Goal: Task Accomplishment & Management: Manage account settings

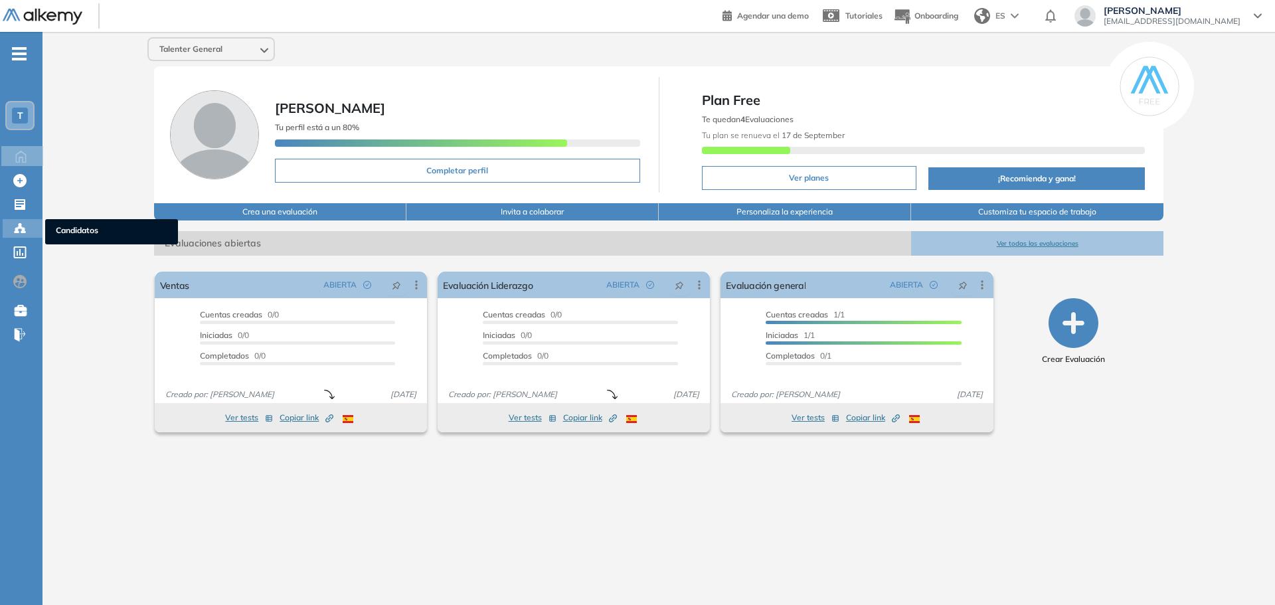
click at [25, 231] on icon at bounding box center [23, 231] width 4 height 3
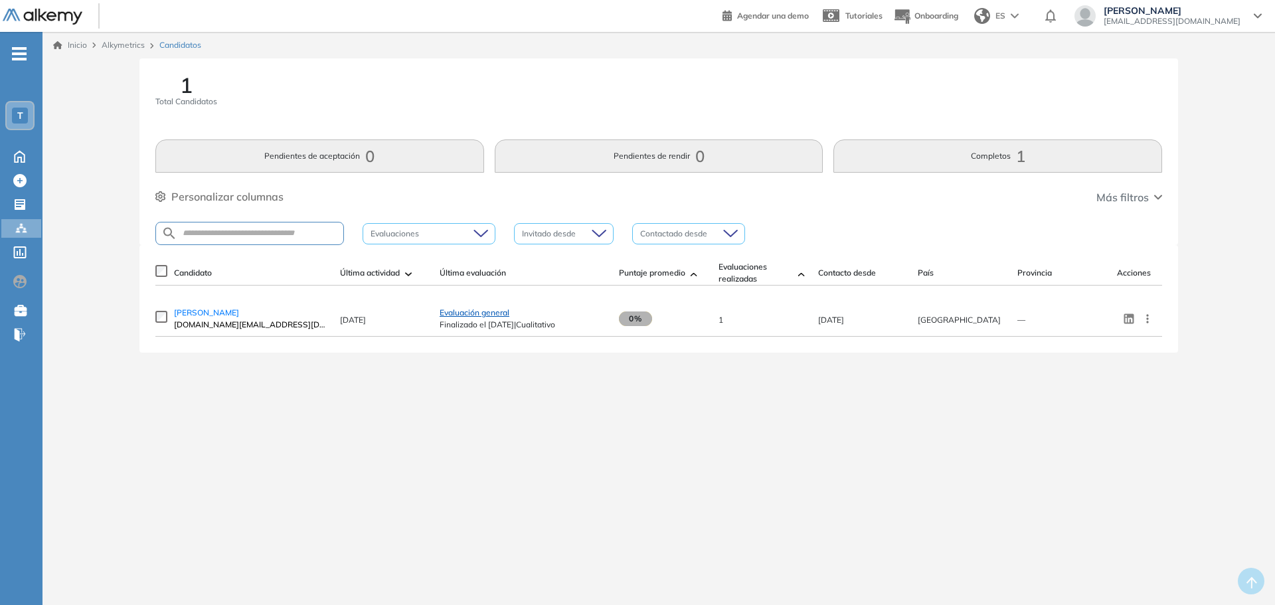
click at [462, 317] on span "Evaluación general" at bounding box center [475, 312] width 70 height 10
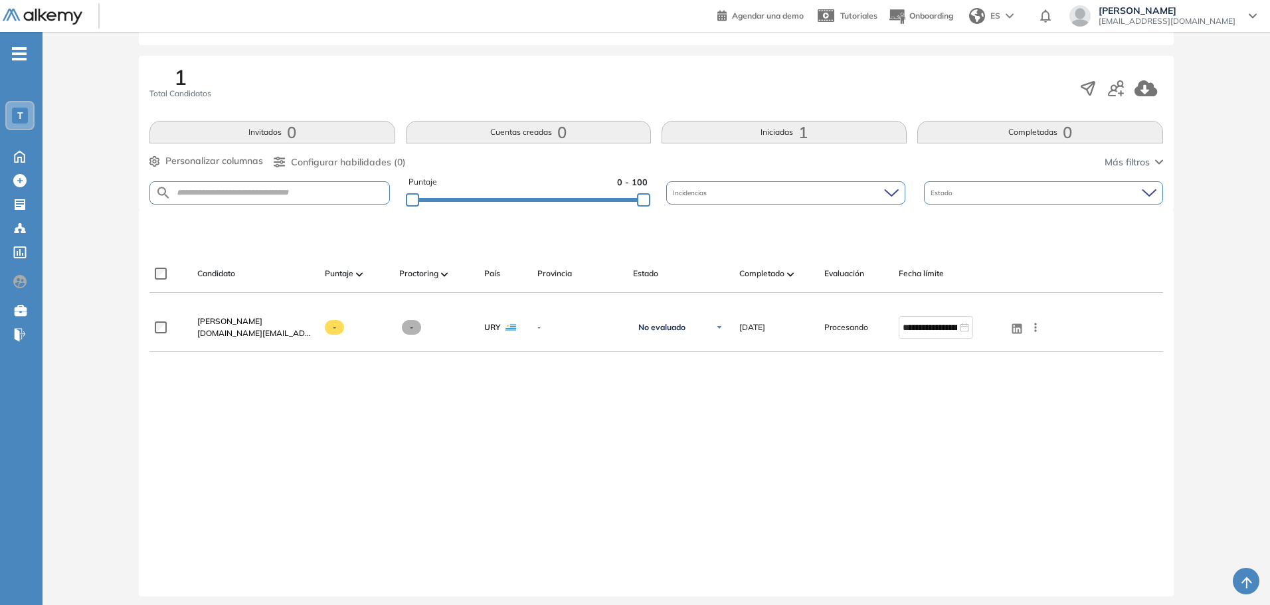
scroll to position [199, 0]
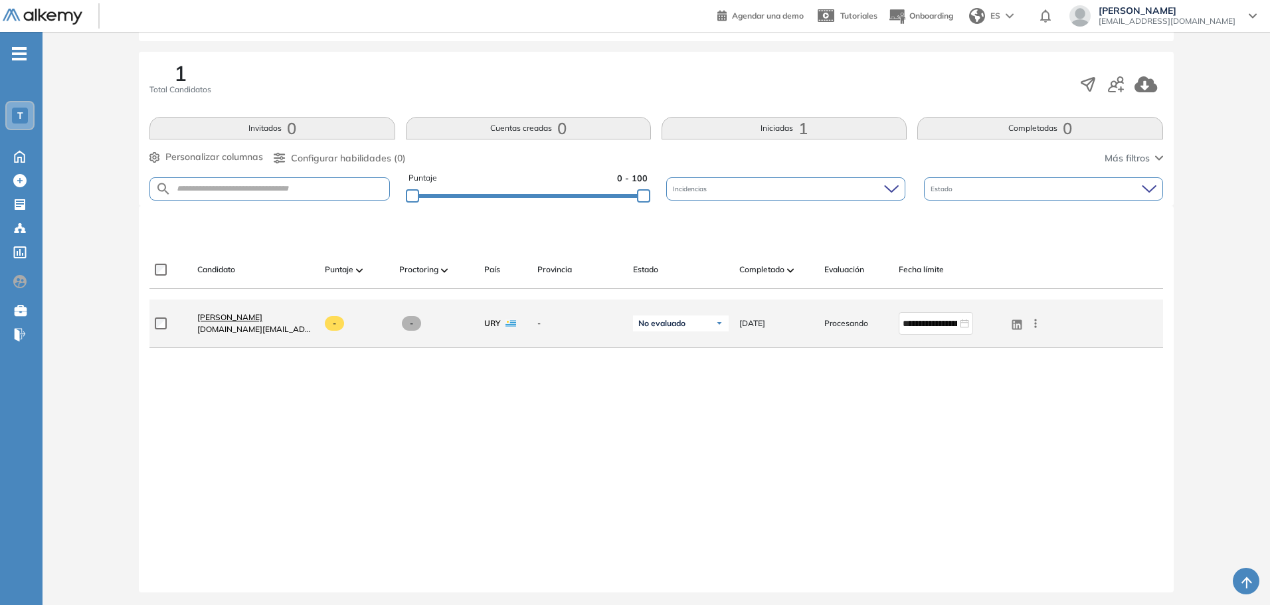
click at [226, 319] on span "[PERSON_NAME]" at bounding box center [229, 317] width 65 height 10
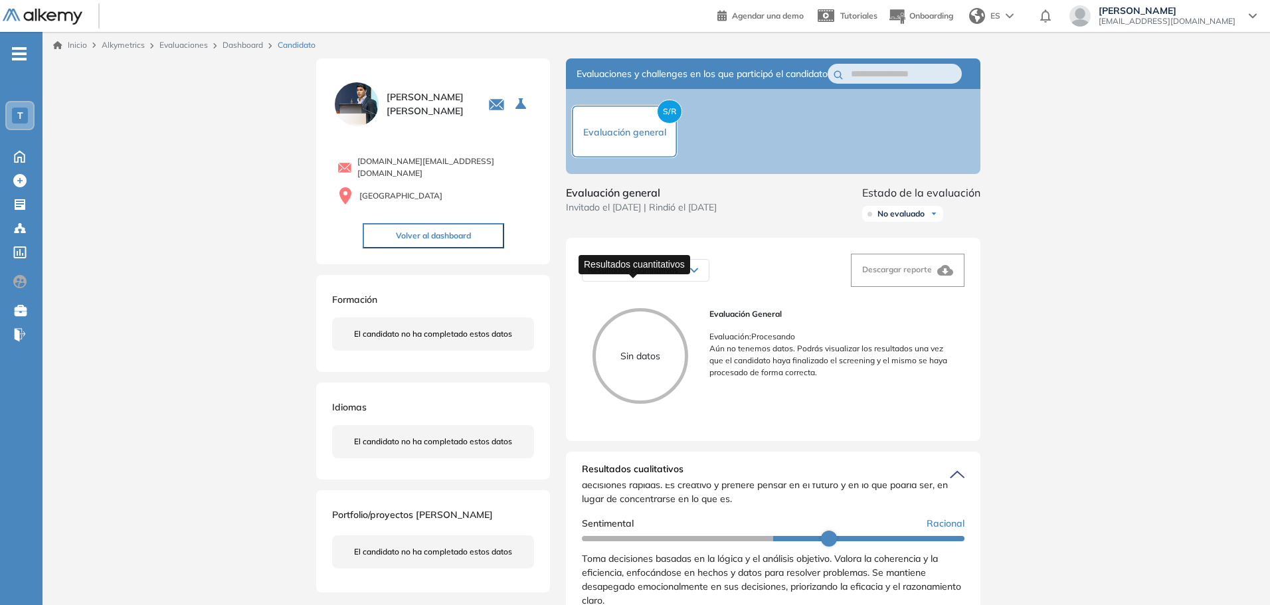
click at [677, 275] on span "Resultados cuantitativos" at bounding box center [633, 270] width 90 height 10
click at [691, 281] on div "Resultados cuantitativos" at bounding box center [645, 270] width 126 height 21
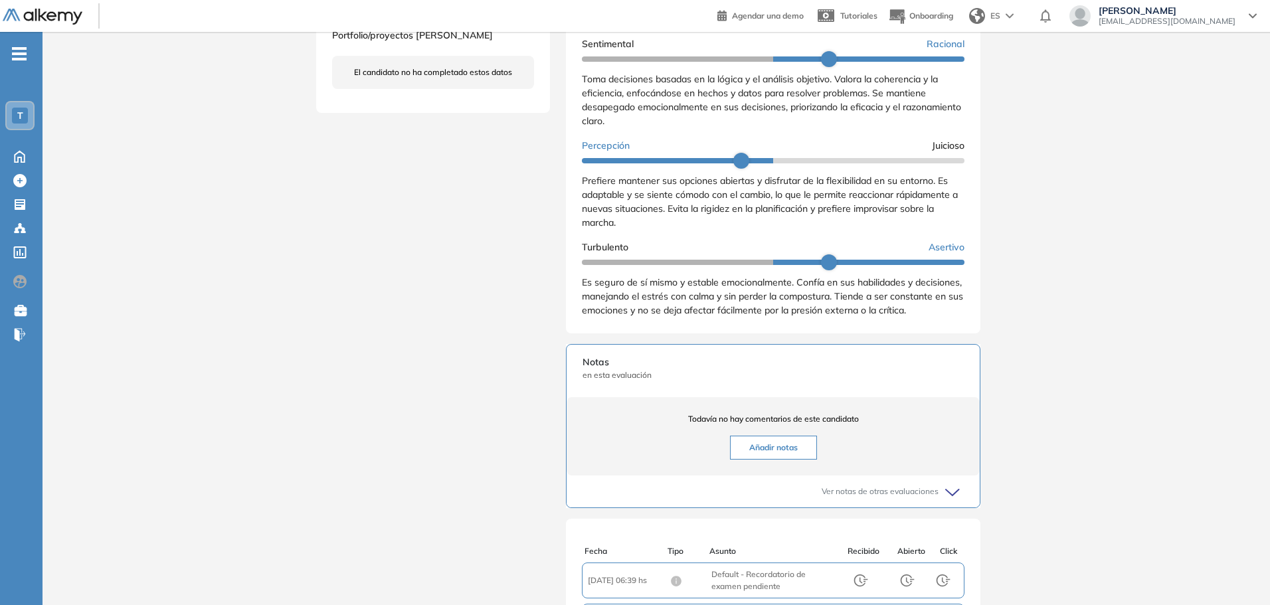
scroll to position [637, 0]
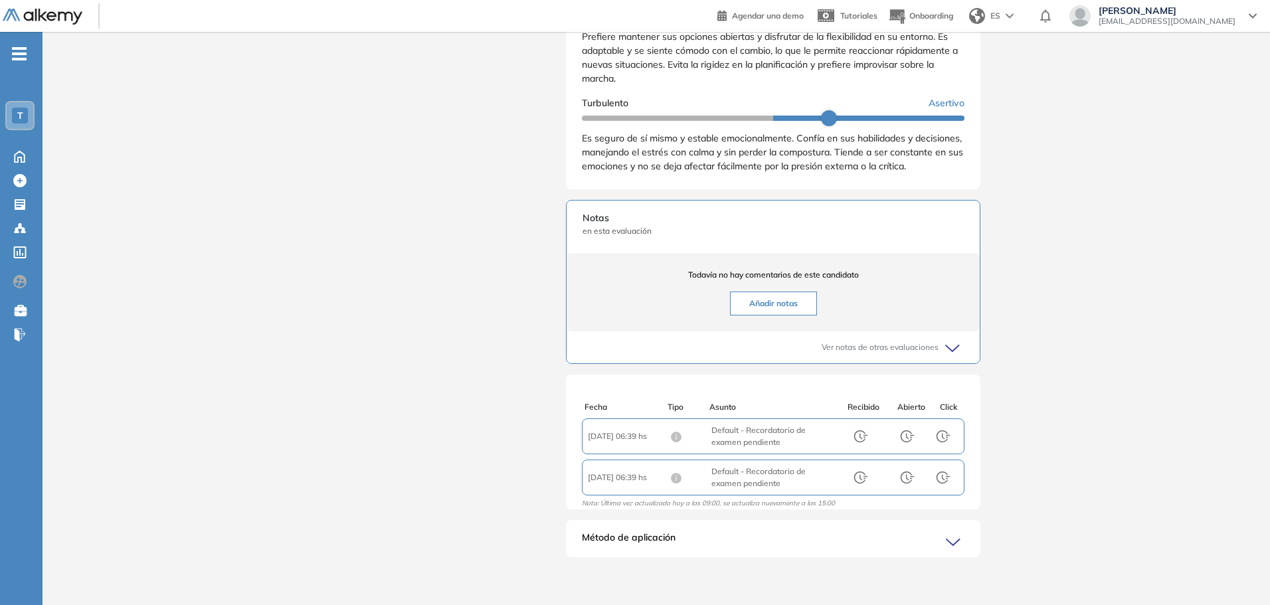
drag, startPoint x: 784, startPoint y: 433, endPoint x: 852, endPoint y: 444, distance: 68.6
click at [785, 433] on span "Asunto : Default - Recordatorio de examen pendiente" at bounding box center [772, 436] width 123 height 24
click at [949, 531] on div "Método de aplicación" at bounding box center [773, 544] width 414 height 27
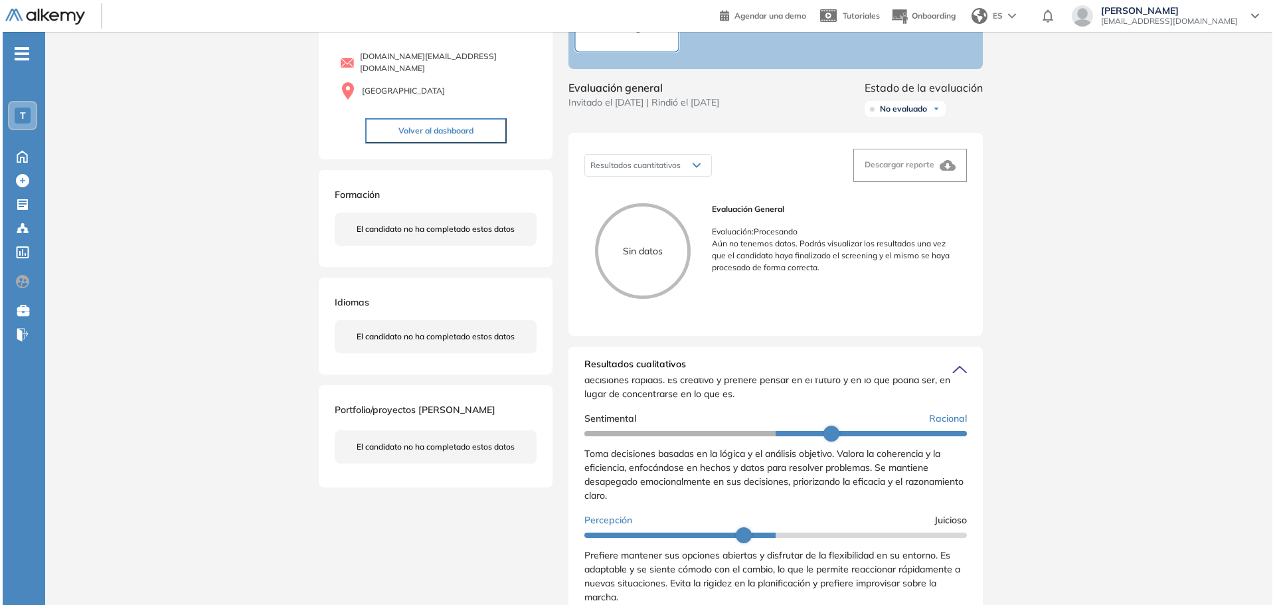
scroll to position [0, 0]
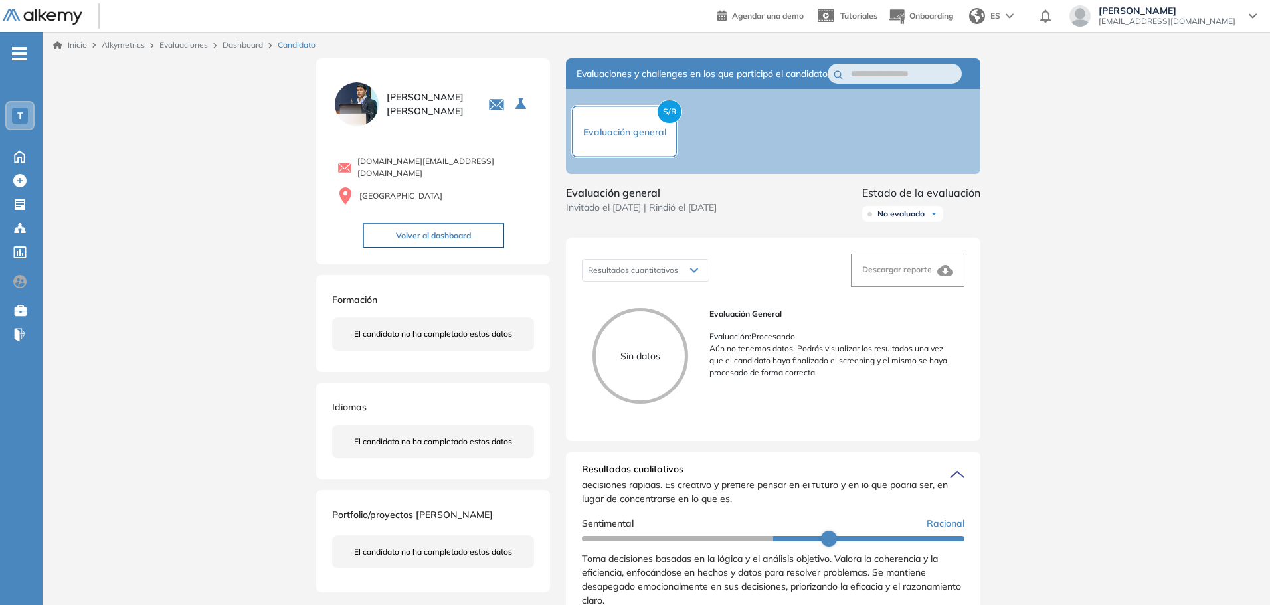
click at [243, 46] on link "Dashboard" at bounding box center [242, 45] width 41 height 10
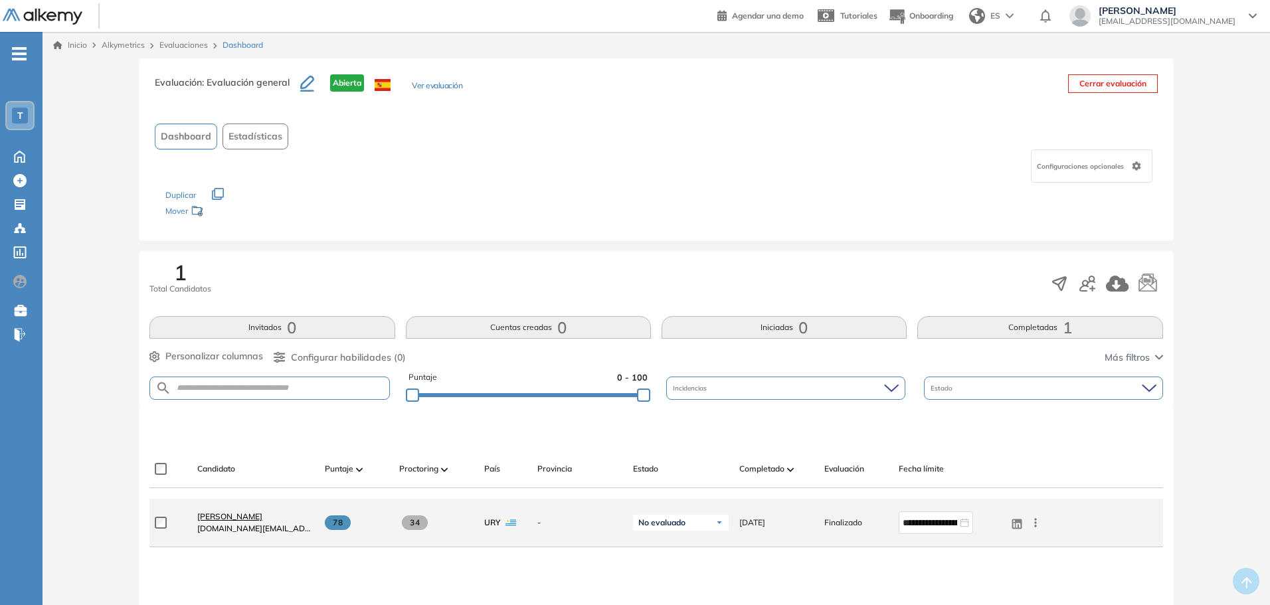
click at [234, 519] on span "[PERSON_NAME]" at bounding box center [229, 516] width 65 height 10
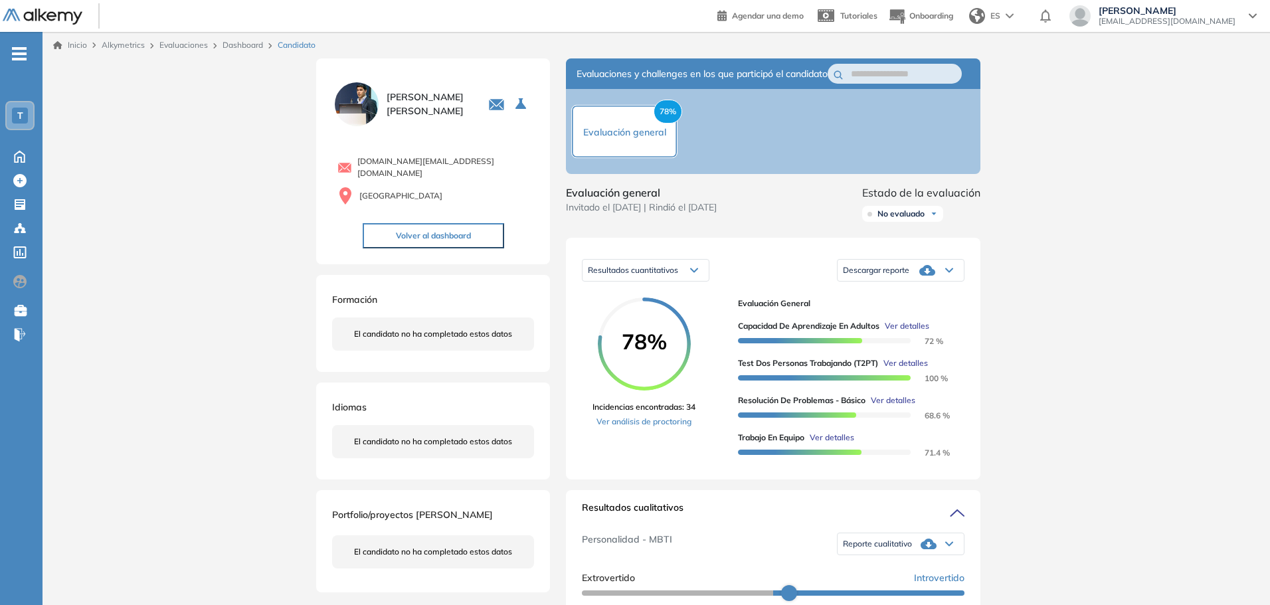
click at [906, 369] on span "Ver detalles" at bounding box center [905, 363] width 44 height 12
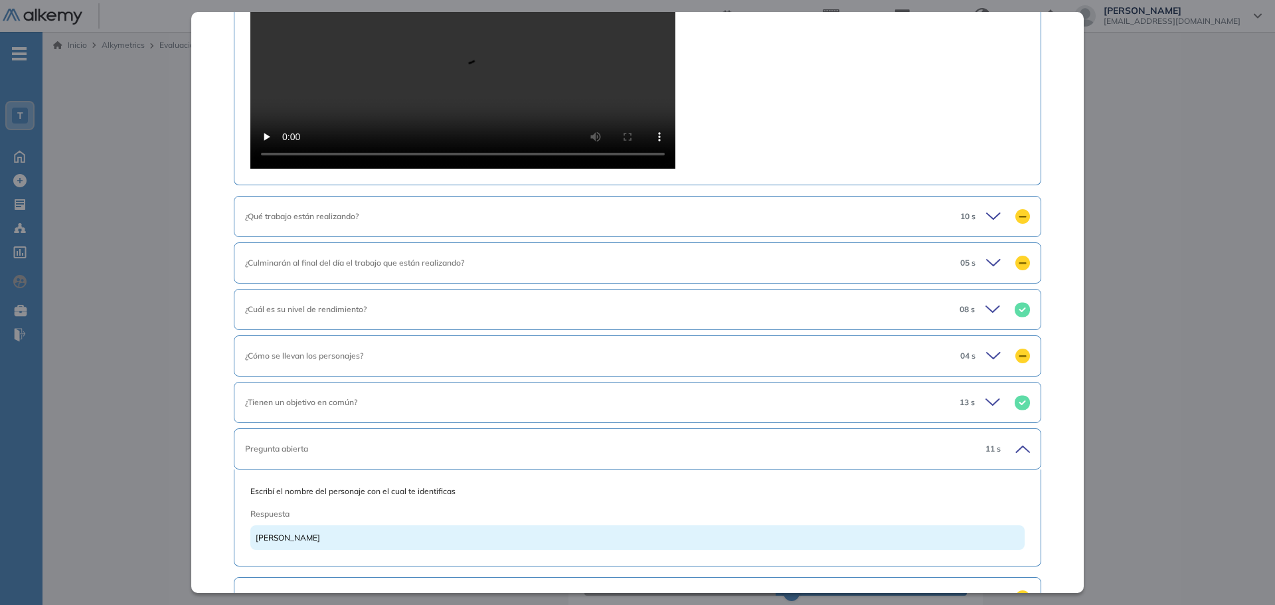
scroll to position [930, 0]
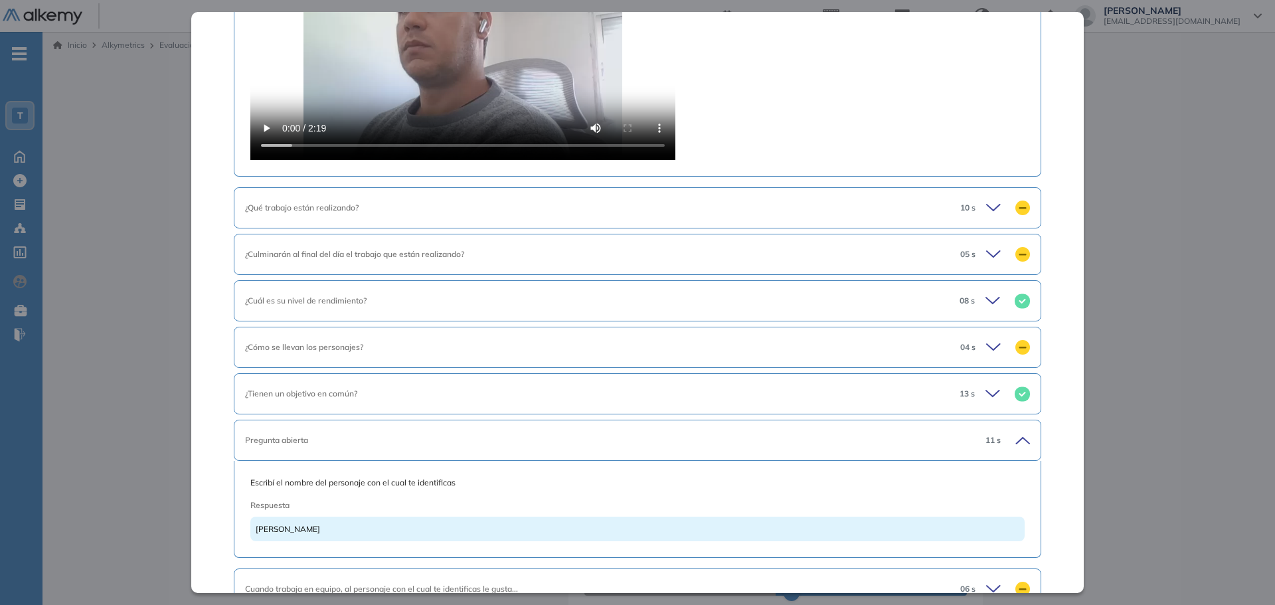
click at [1001, 203] on div "10 s" at bounding box center [989, 208] width 80 height 19
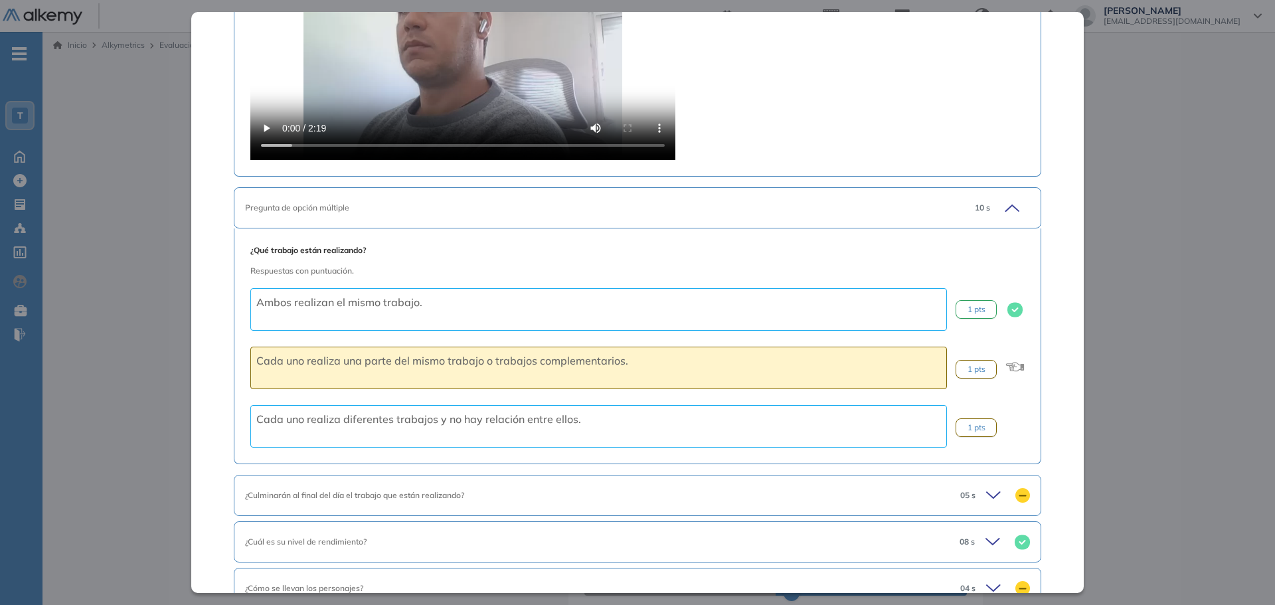
click at [1004, 205] on icon at bounding box center [1010, 208] width 19 height 19
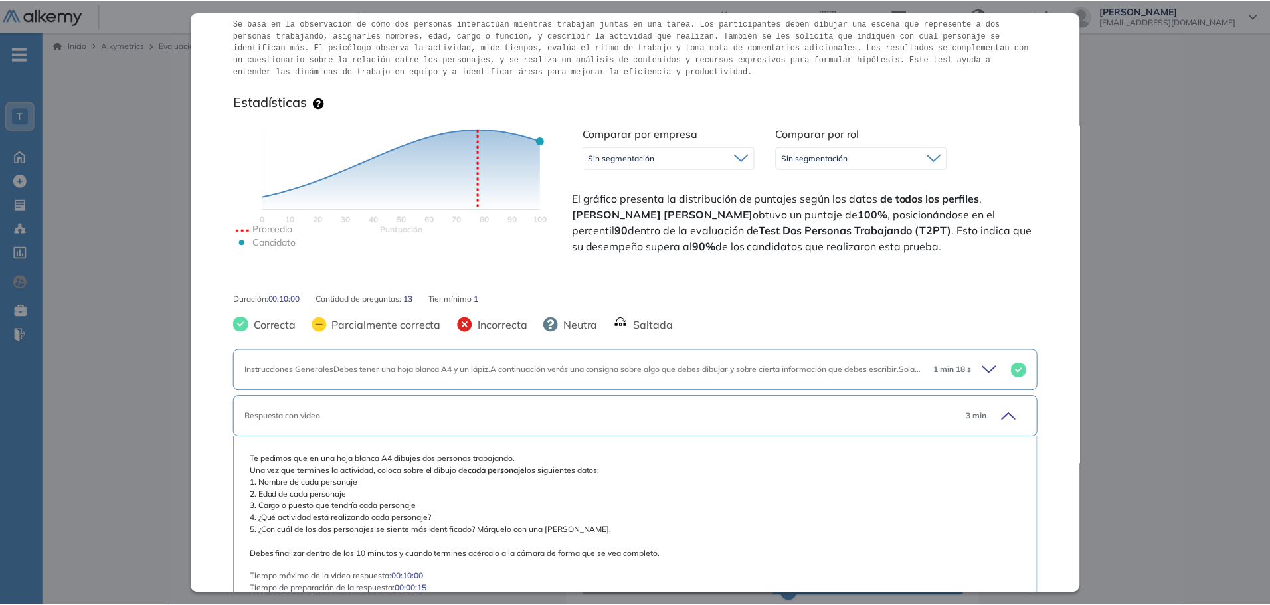
scroll to position [94, 0]
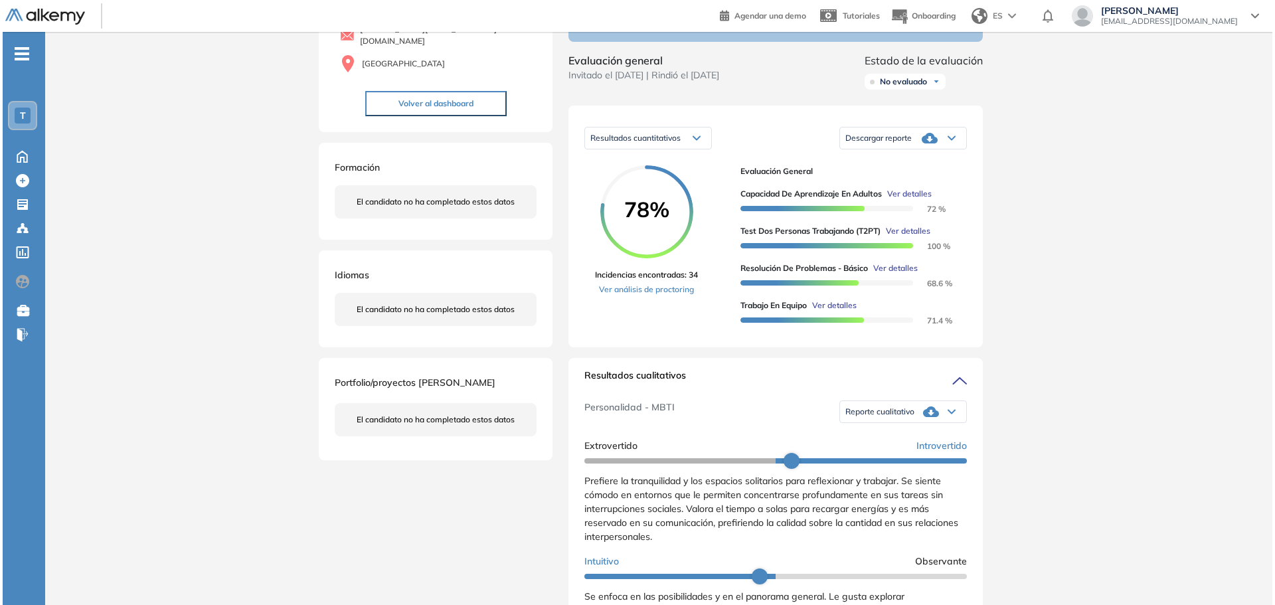
scroll to position [133, 0]
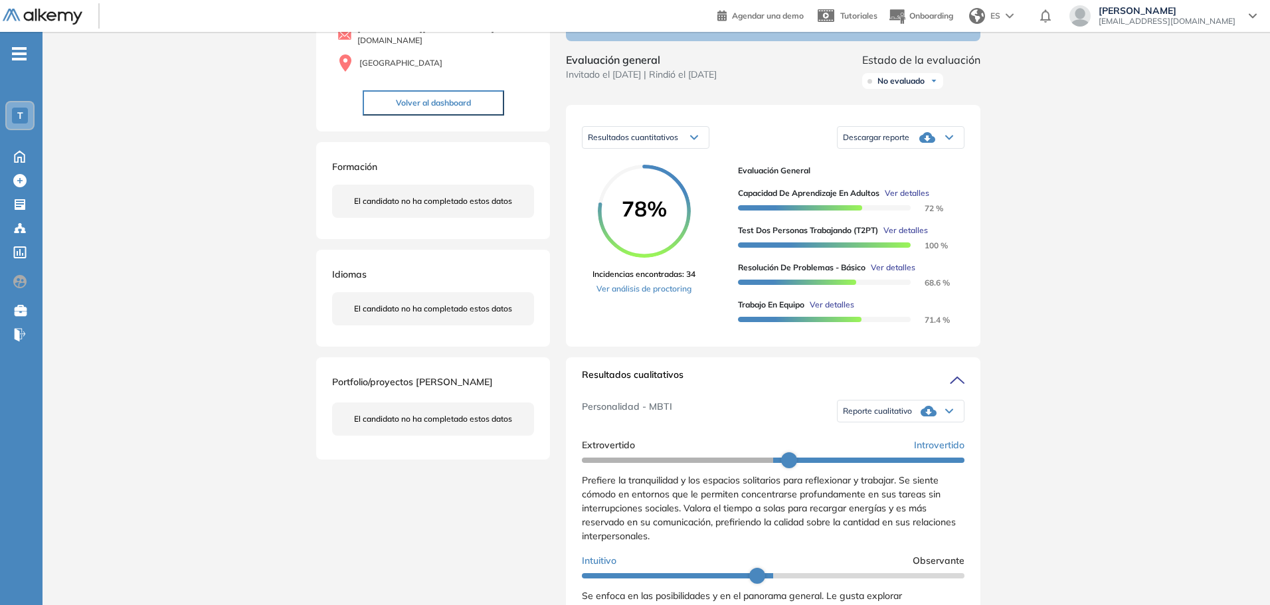
click at [910, 199] on span "Ver detalles" at bounding box center [906, 193] width 44 height 12
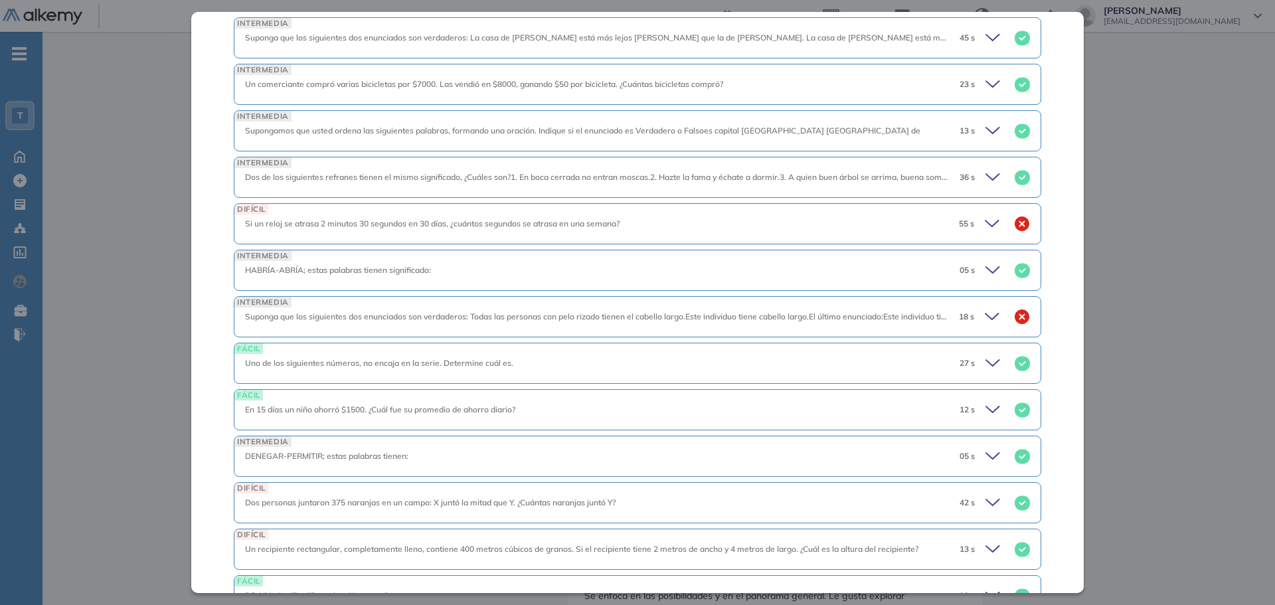
scroll to position [1461, 0]
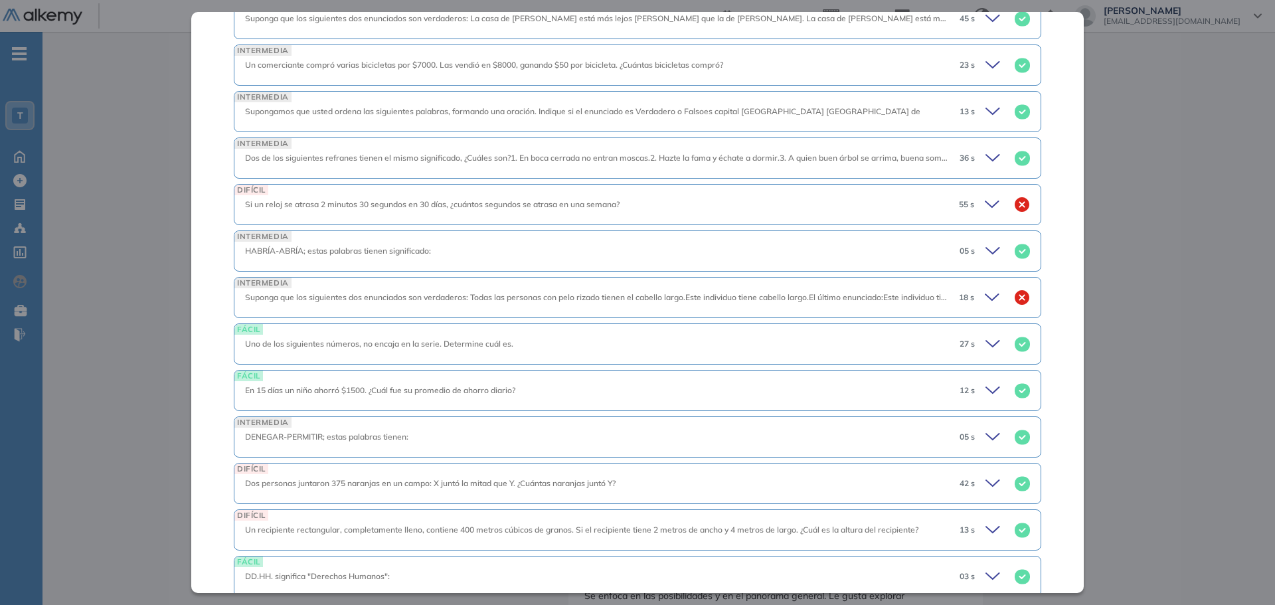
click at [985, 299] on icon at bounding box center [991, 297] width 13 height 6
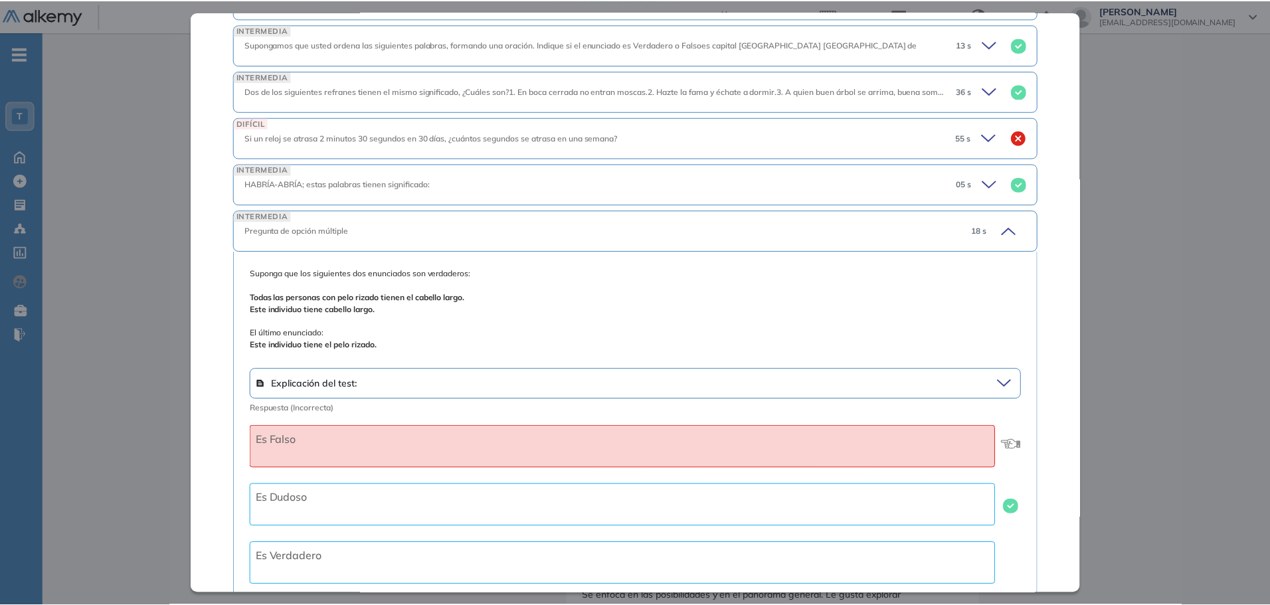
scroll to position [1527, 0]
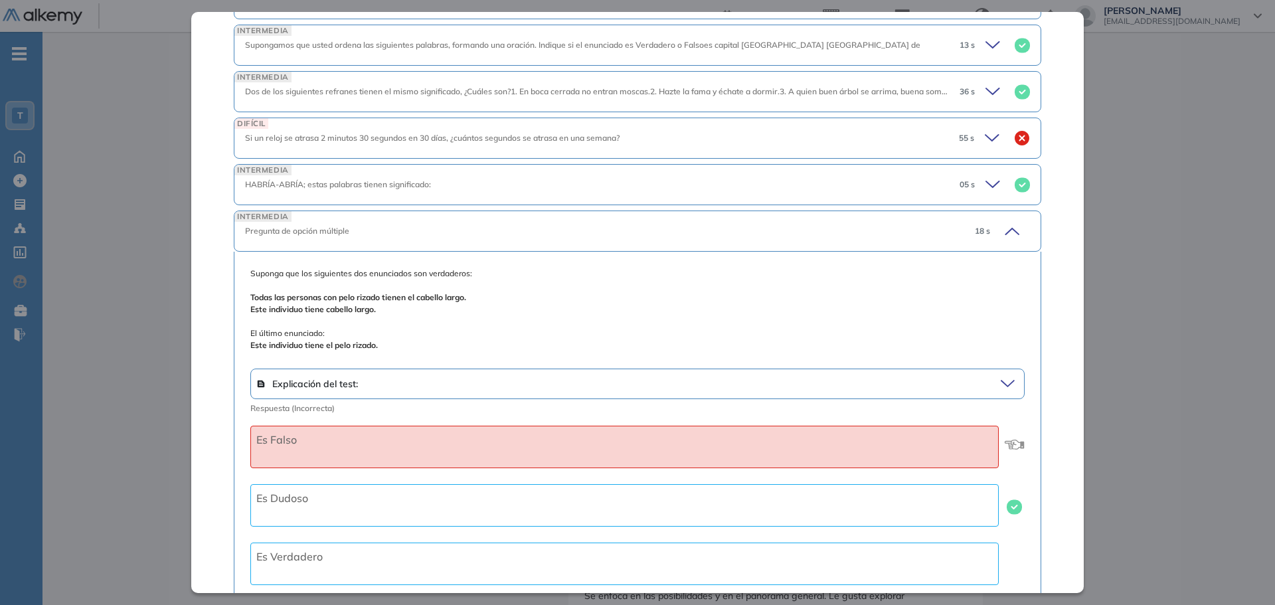
click at [972, 133] on div "55 s" at bounding box center [989, 138] width 82 height 19
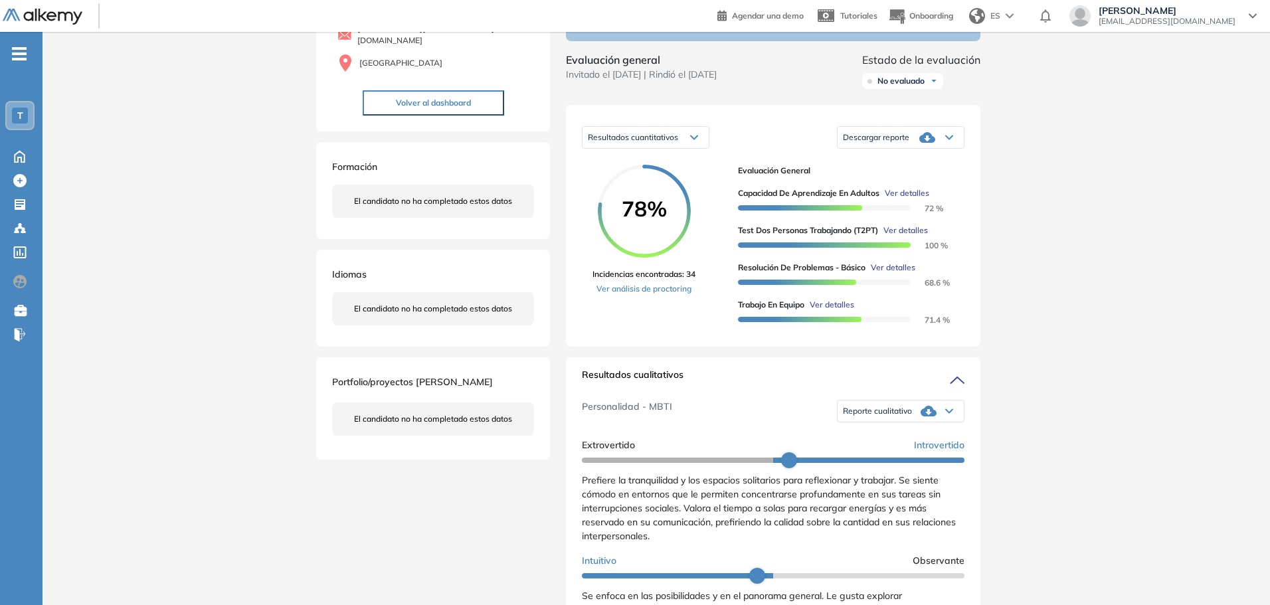
click at [1082, 156] on div "Inicio Alkymetrics Evaluaciones Dashboard Candidato Capacidad de Aprendizaje en…" at bounding box center [655, 516] width 1227 height 1235
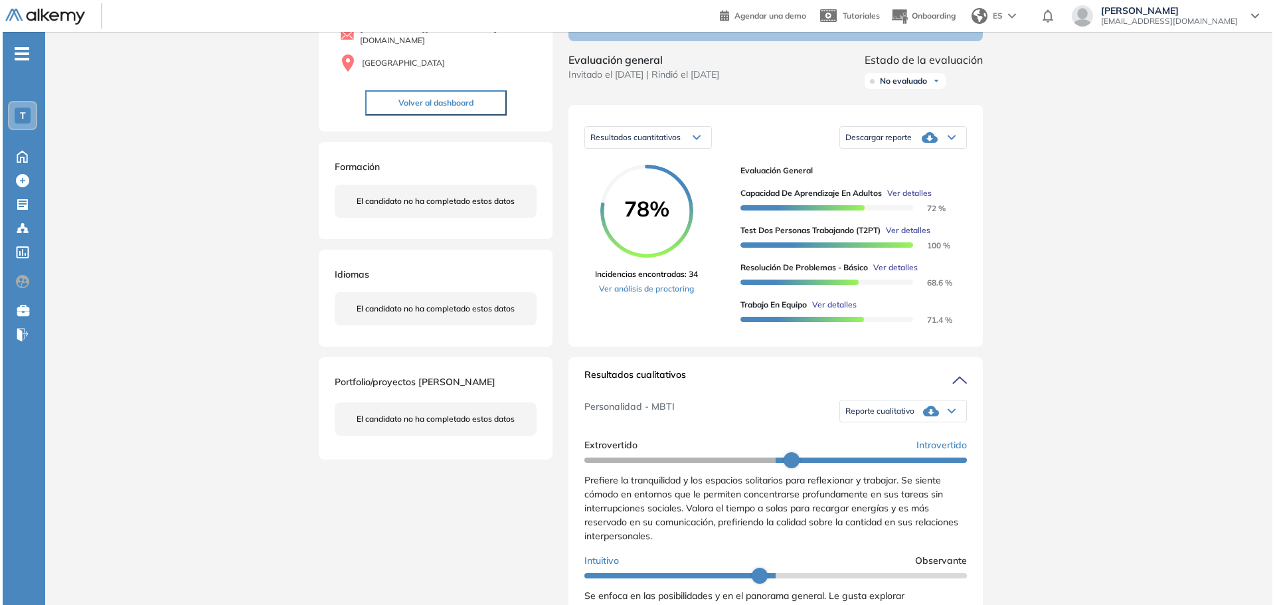
scroll to position [1047, 0]
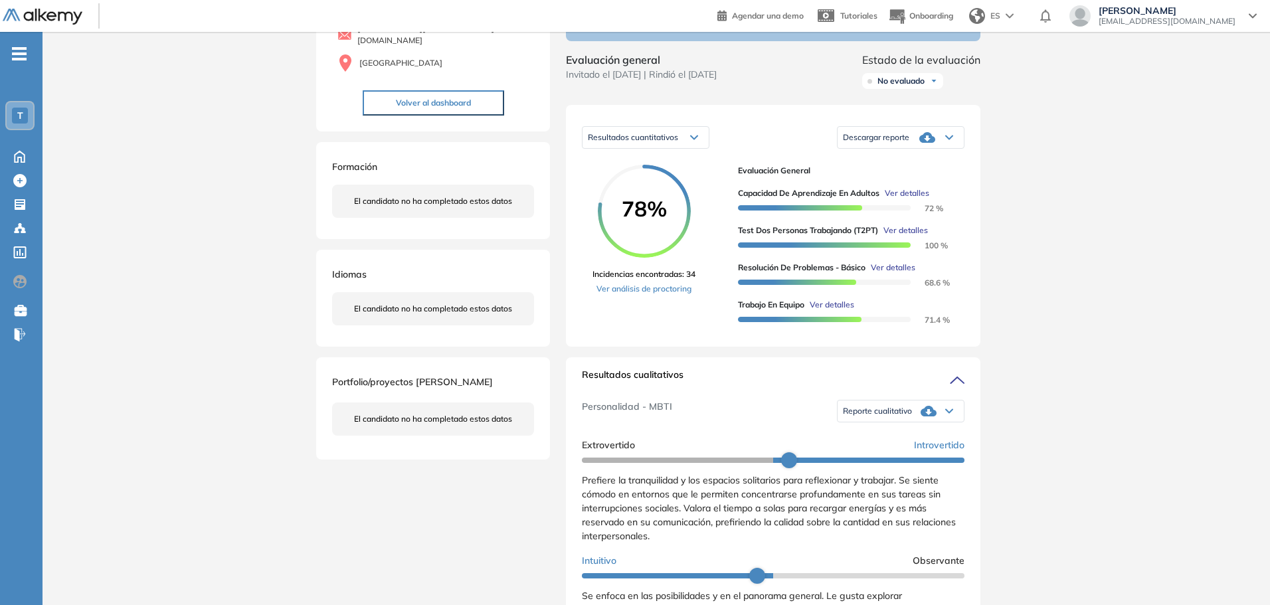
click at [892, 274] on span "Ver detalles" at bounding box center [892, 268] width 44 height 12
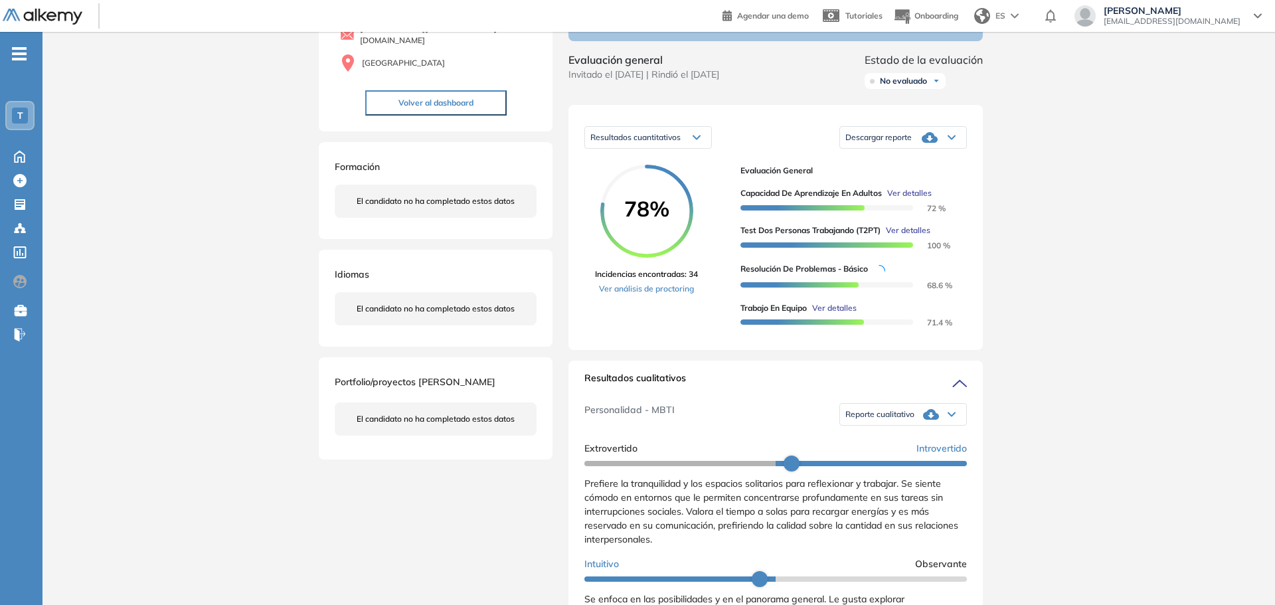
scroll to position [718, 0]
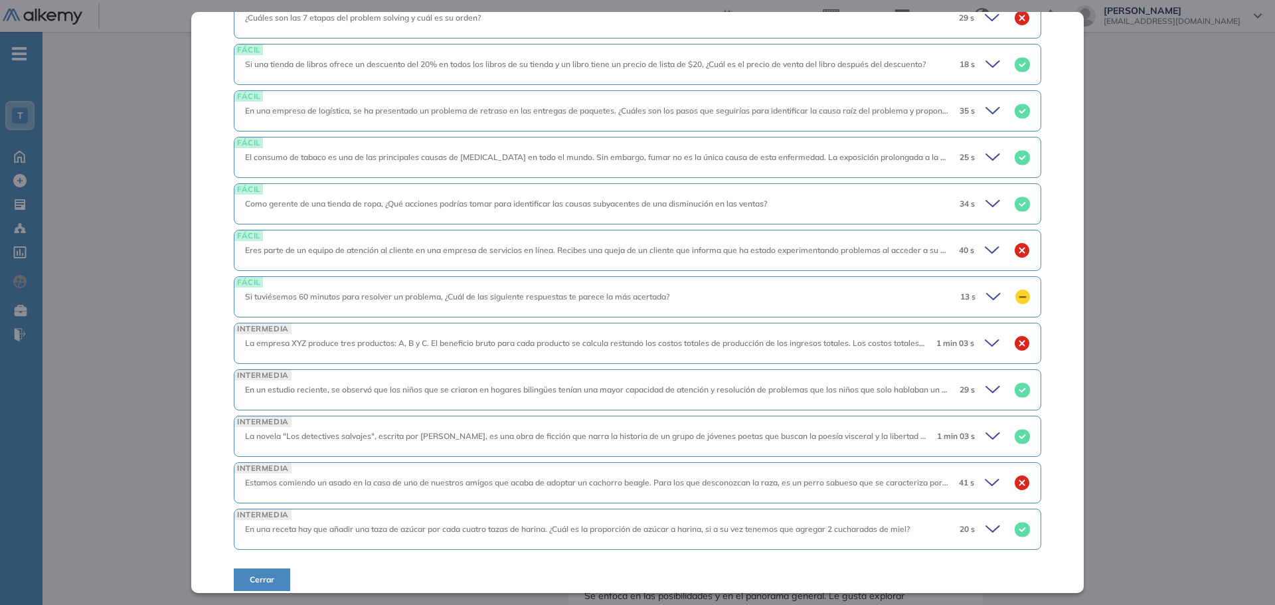
click at [988, 288] on icon at bounding box center [995, 297] width 19 height 19
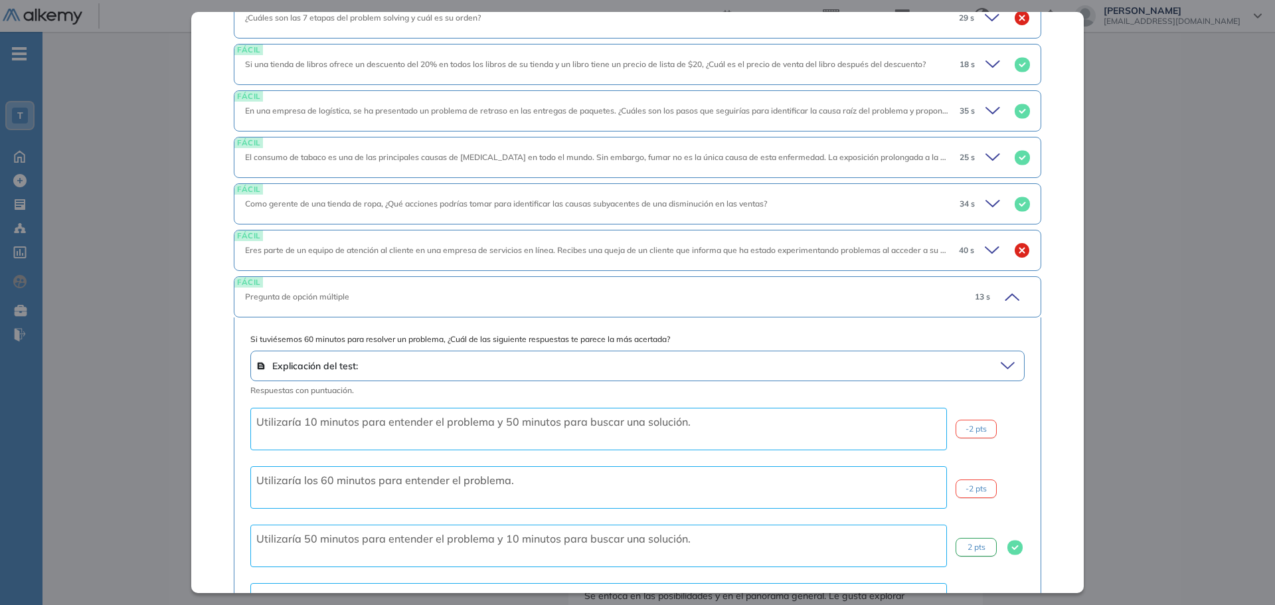
click at [1001, 288] on icon at bounding box center [1010, 297] width 19 height 19
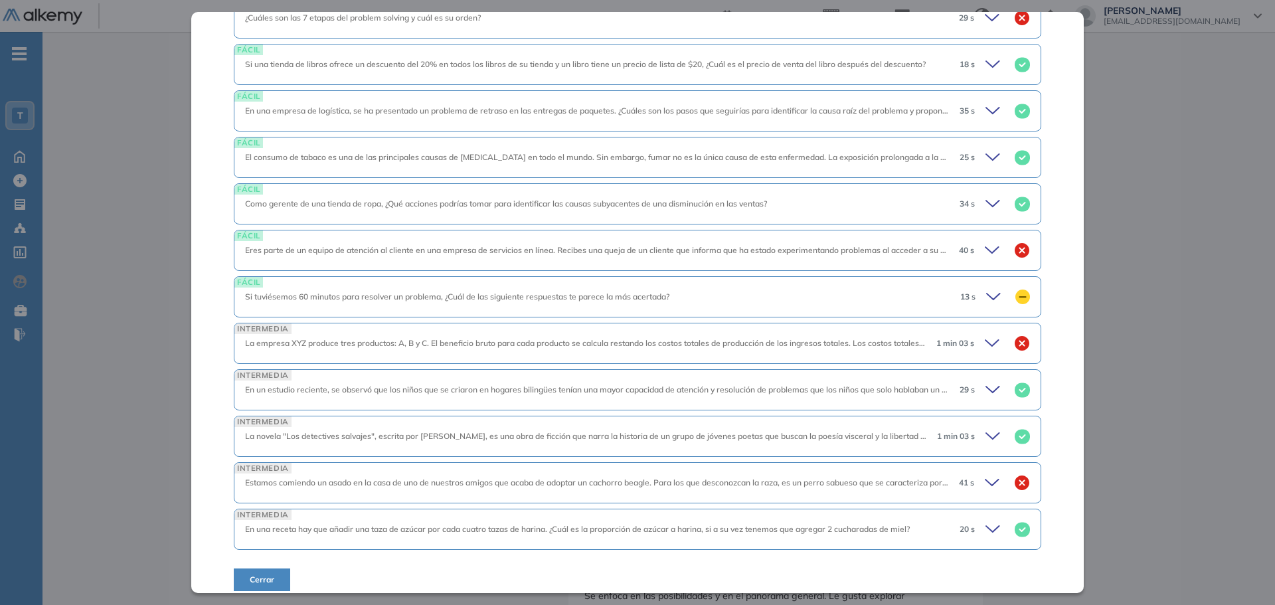
click at [985, 241] on icon at bounding box center [994, 250] width 19 height 19
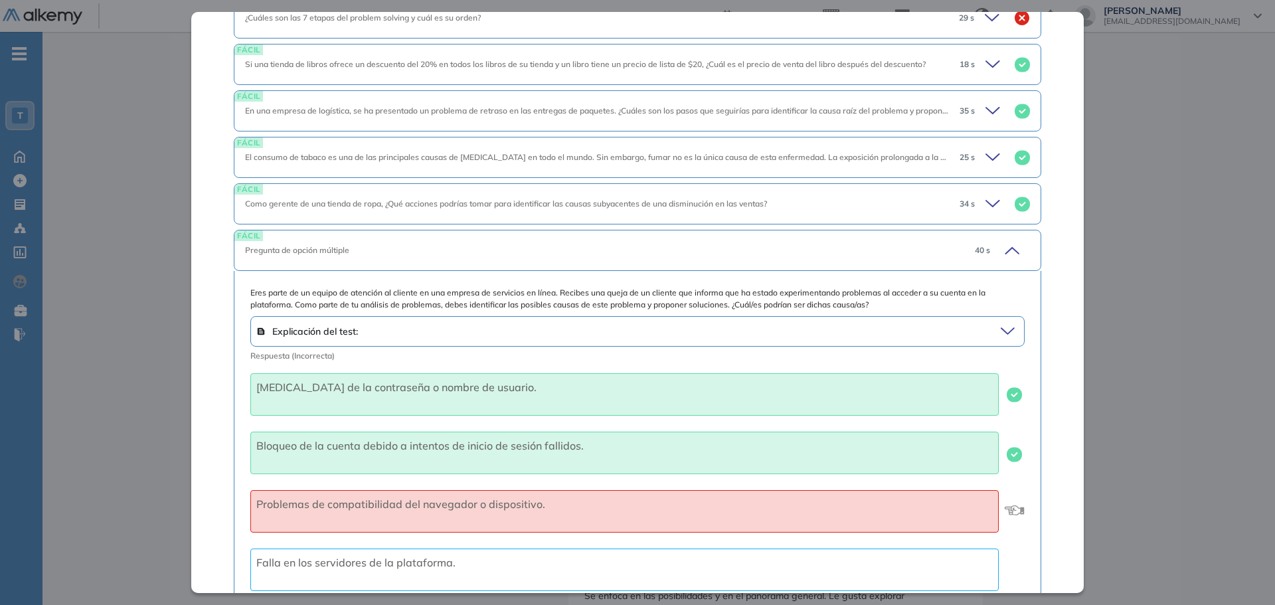
click at [981, 241] on div "40 s" at bounding box center [997, 250] width 66 height 19
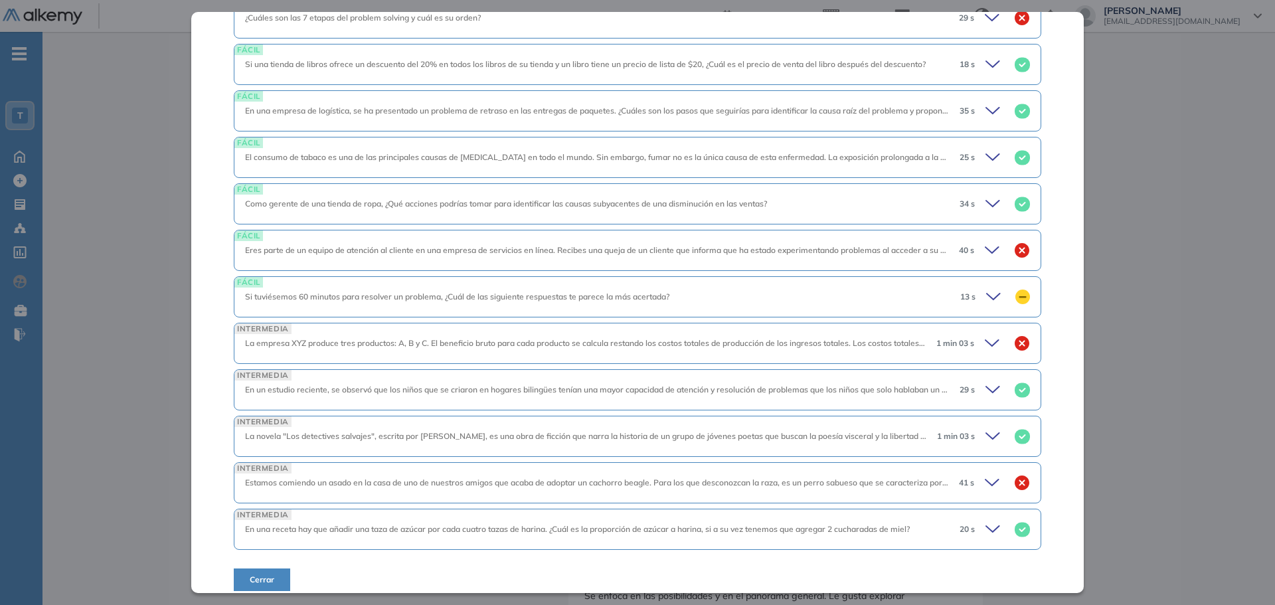
click at [989, 334] on icon at bounding box center [994, 343] width 19 height 19
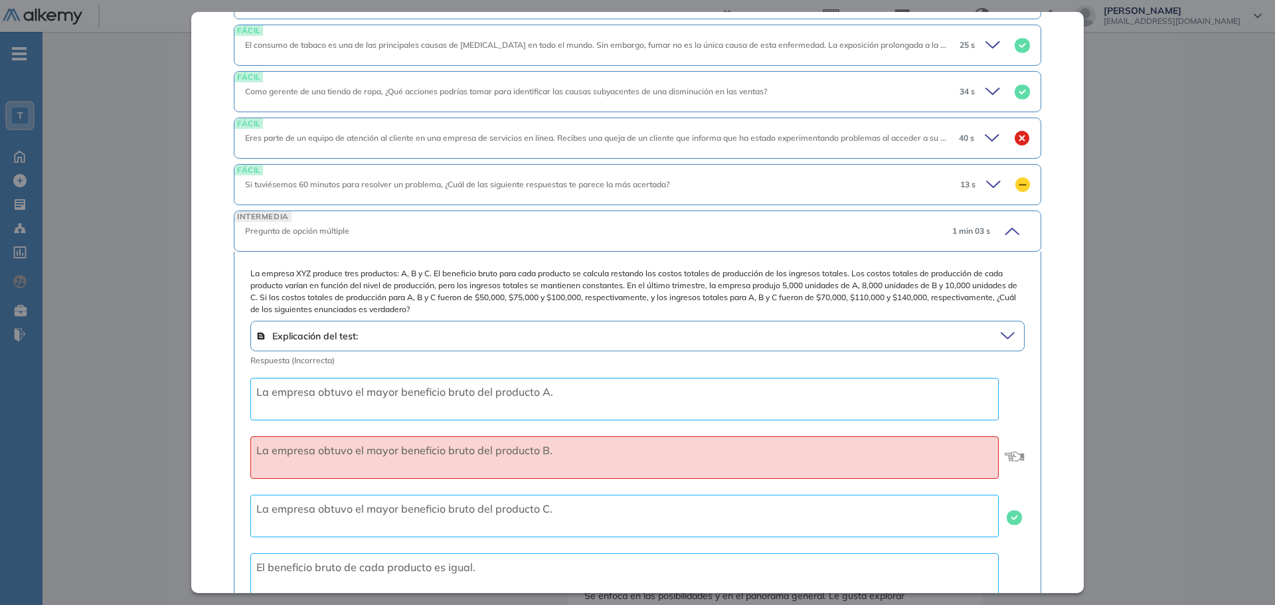
scroll to position [851, 0]
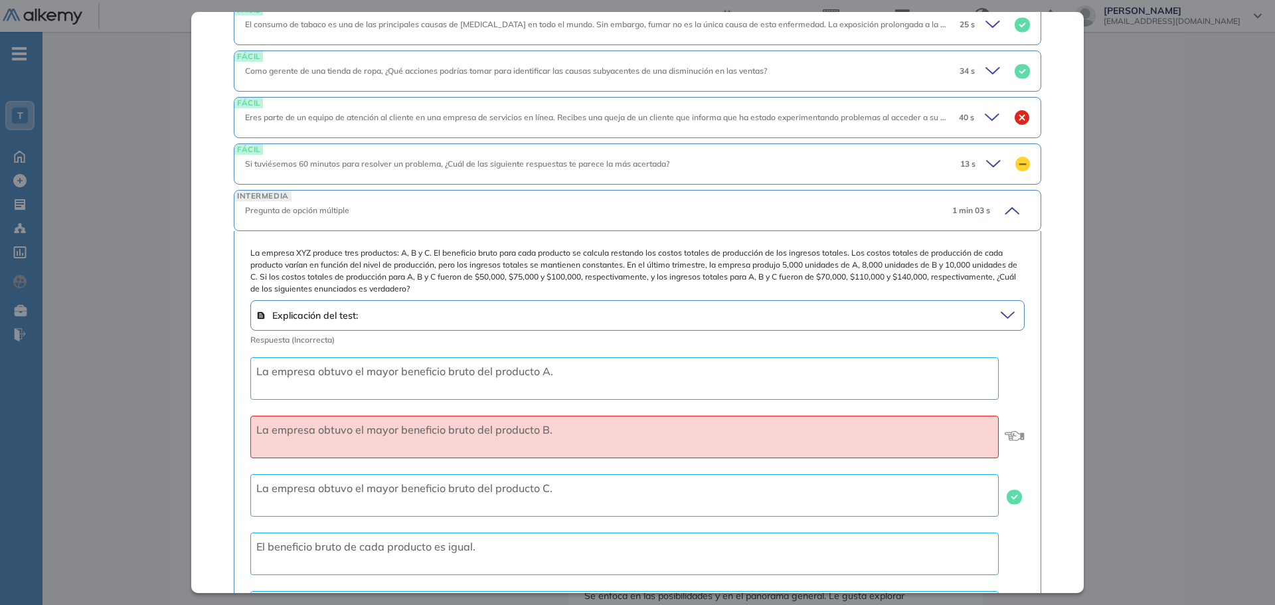
click at [1001, 306] on icon at bounding box center [1010, 315] width 18 height 19
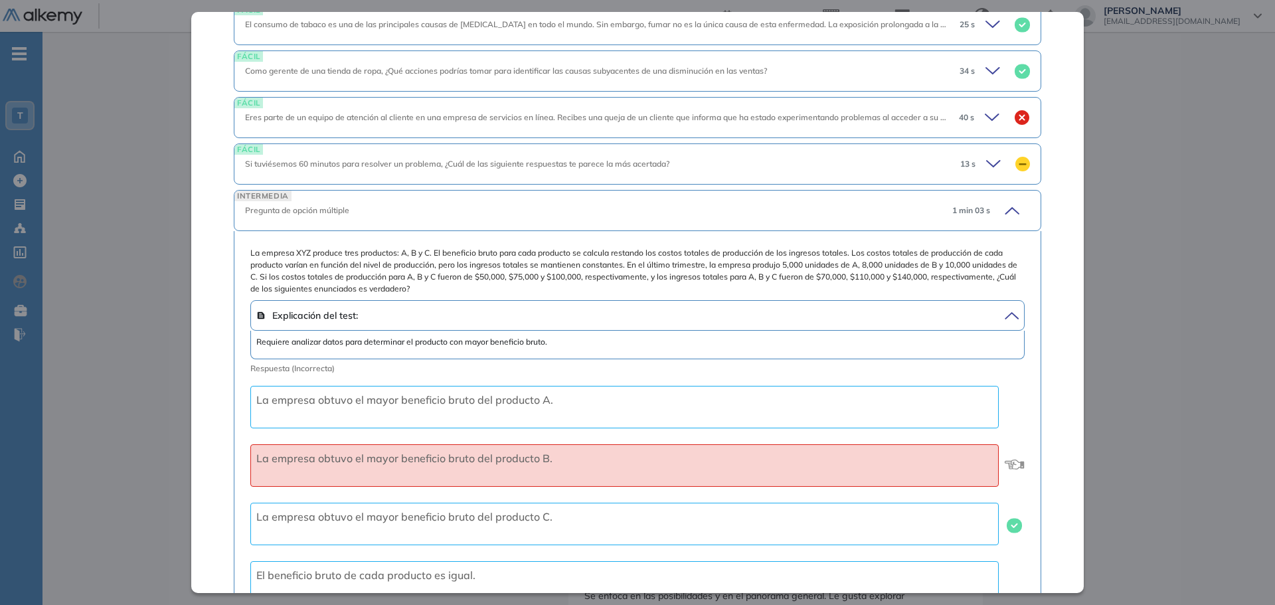
click at [1005, 209] on div "INTERMEDIA Pregunta de opción múltiple 1 min 03 s" at bounding box center [637, 210] width 807 height 41
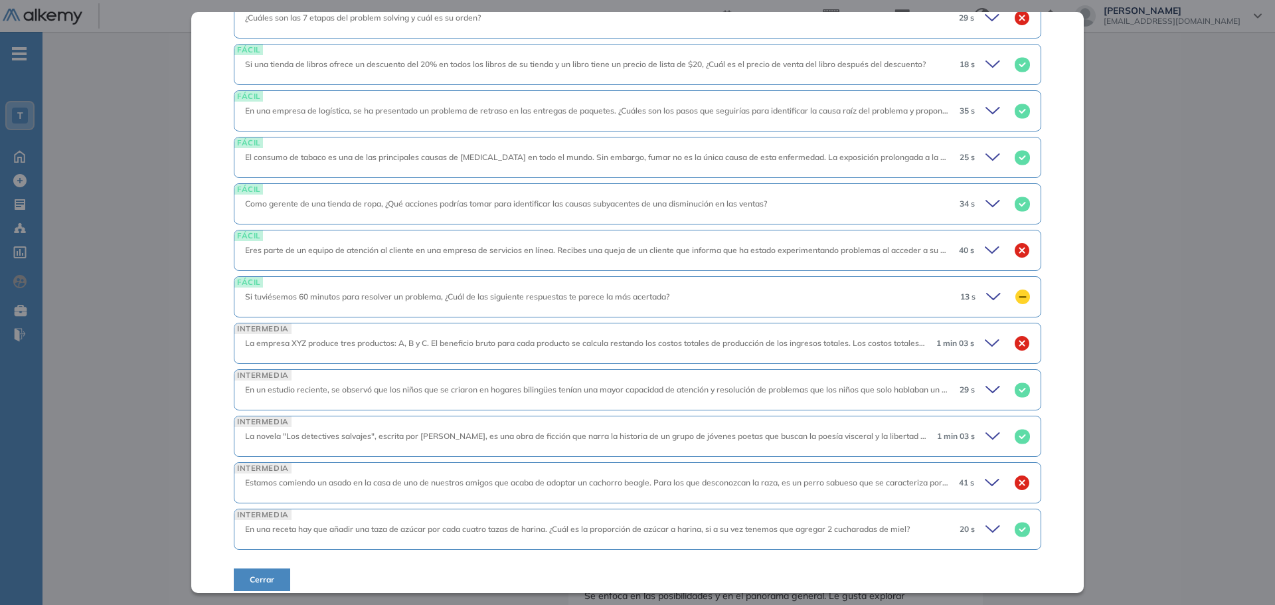
scroll to position [717, 0]
click at [985, 474] on icon at bounding box center [994, 483] width 19 height 19
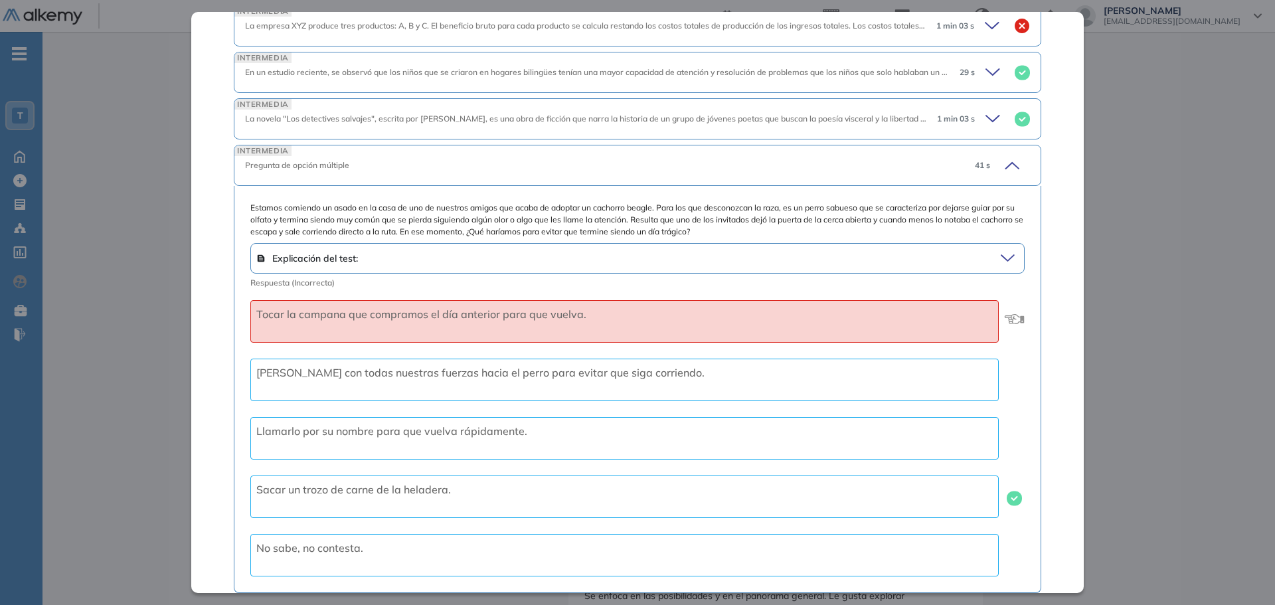
scroll to position [1049, 0]
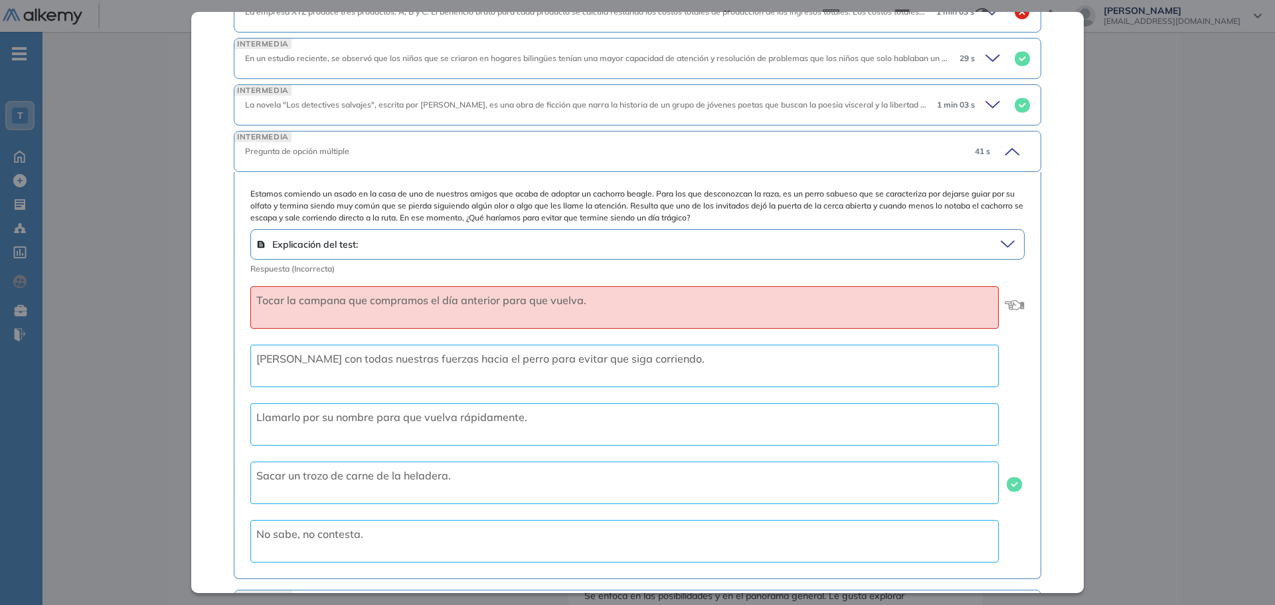
click at [1001, 235] on icon at bounding box center [1010, 244] width 18 height 19
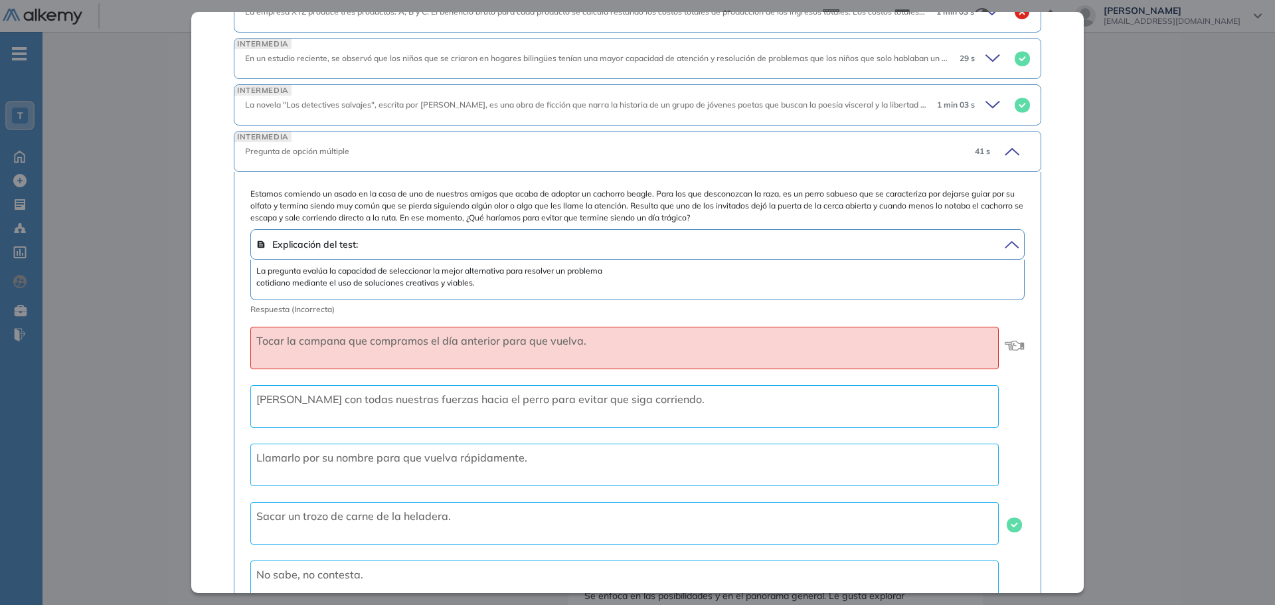
click at [1003, 235] on icon at bounding box center [1010, 244] width 18 height 19
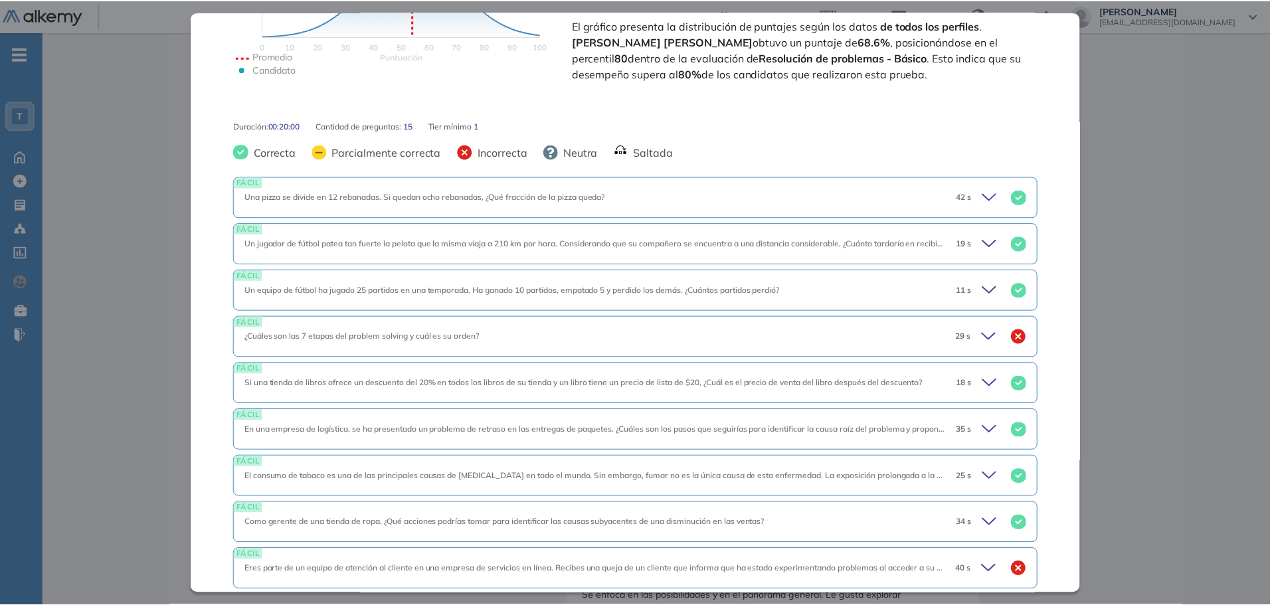
scroll to position [1, 0]
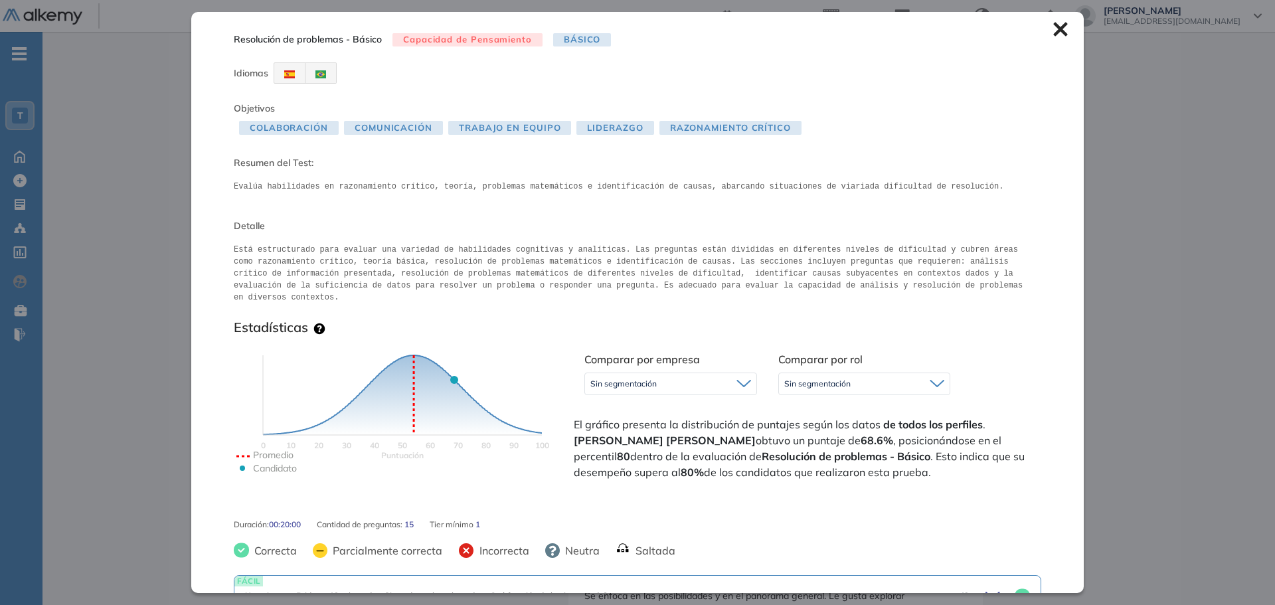
click at [1053, 35] on icon at bounding box center [1060, 29] width 15 height 15
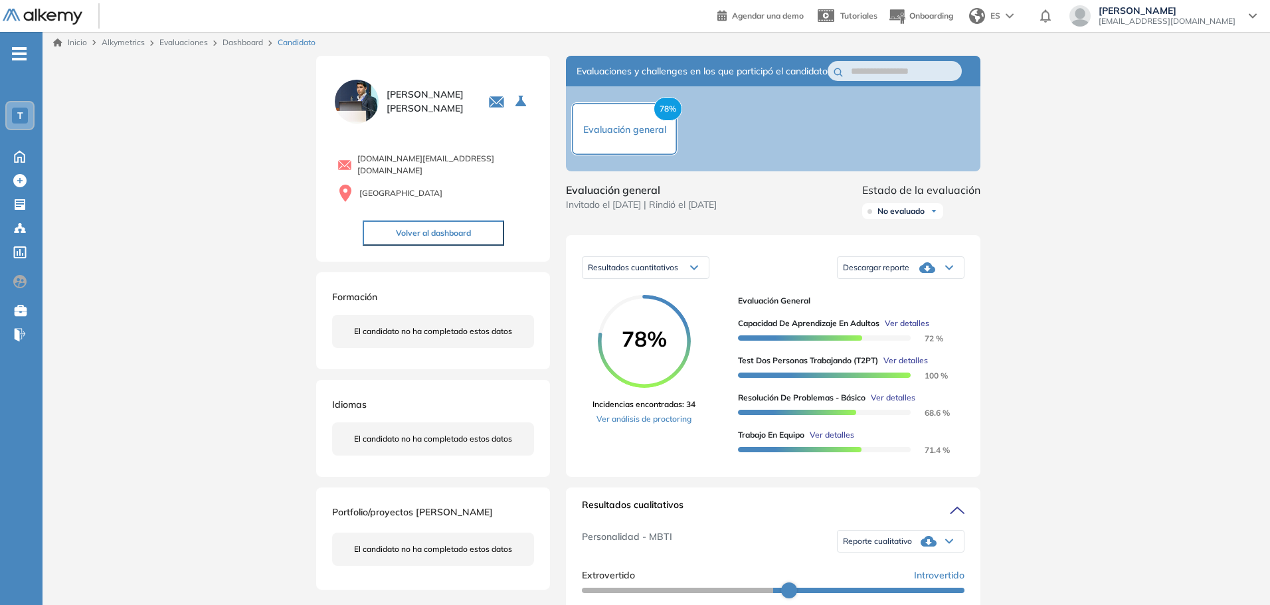
scroll to position [0, 0]
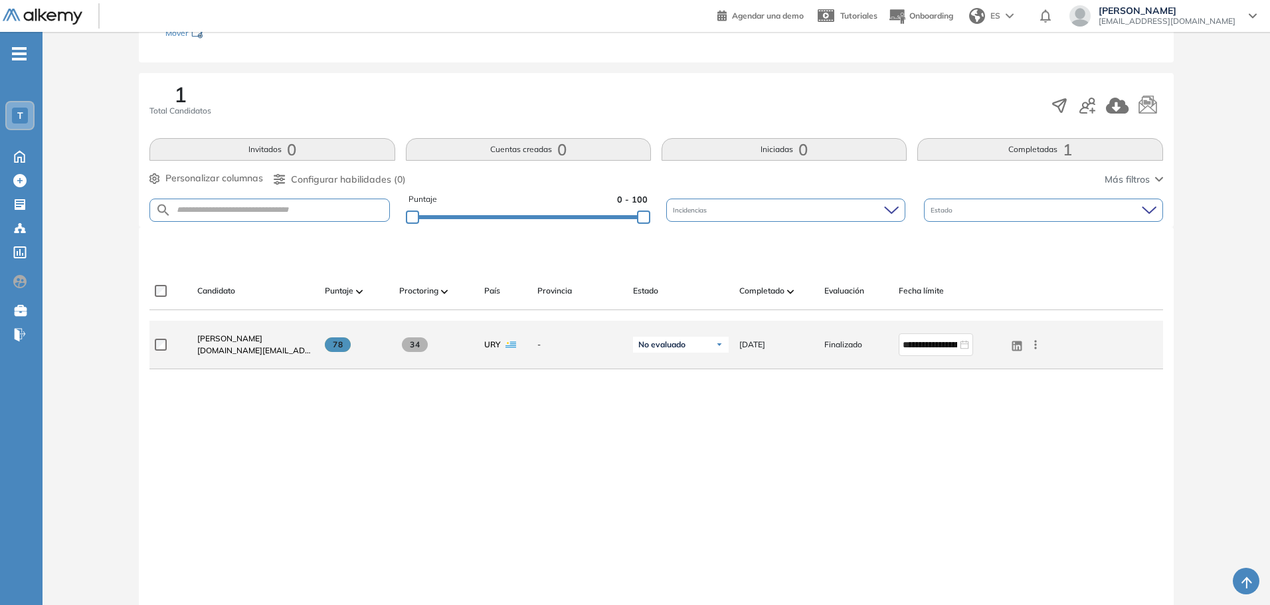
scroll to position [203, 0]
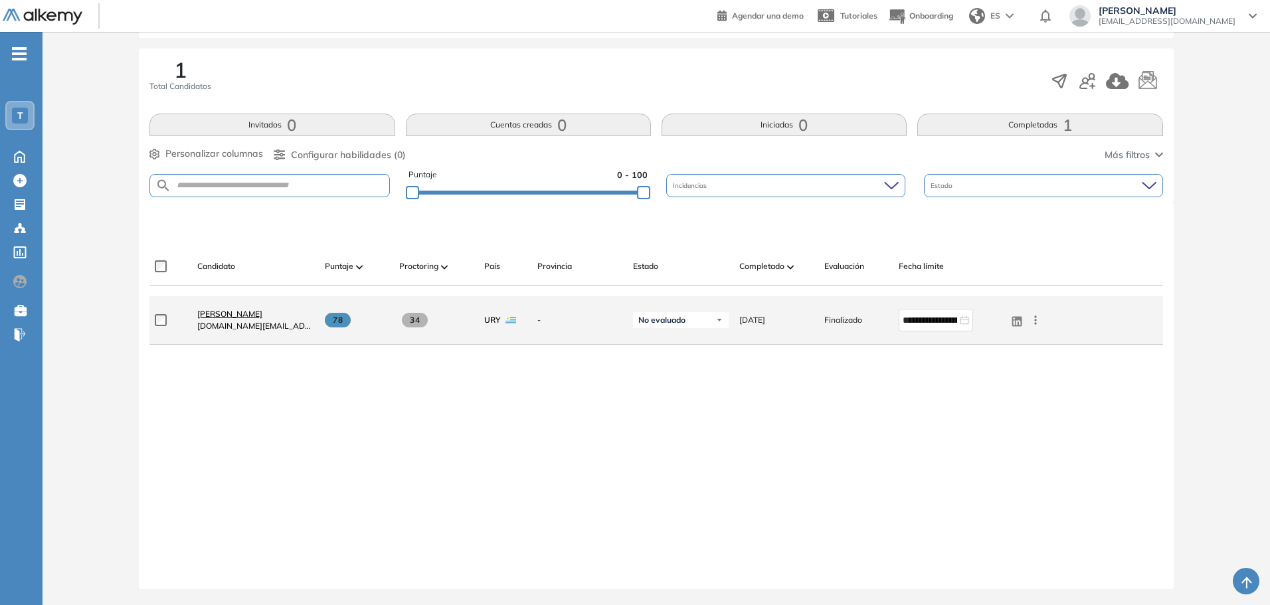
click at [219, 311] on span "[PERSON_NAME]" at bounding box center [229, 314] width 65 height 10
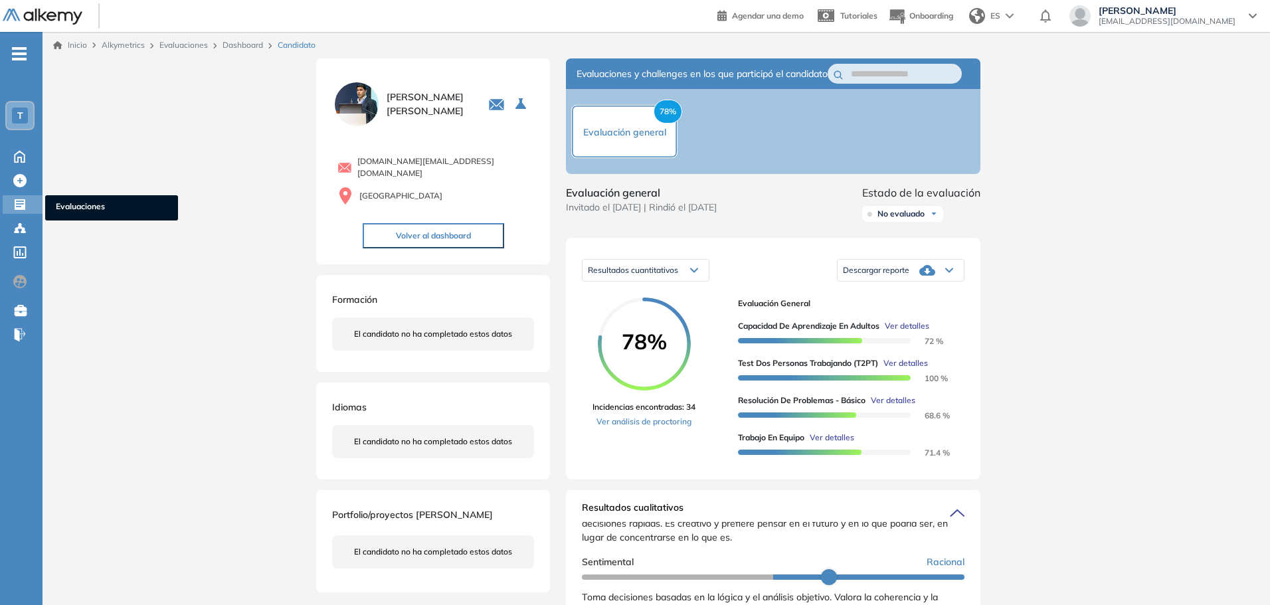
click at [15, 211] on div "Evaluaciones Evaluaciones" at bounding box center [23, 204] width 40 height 19
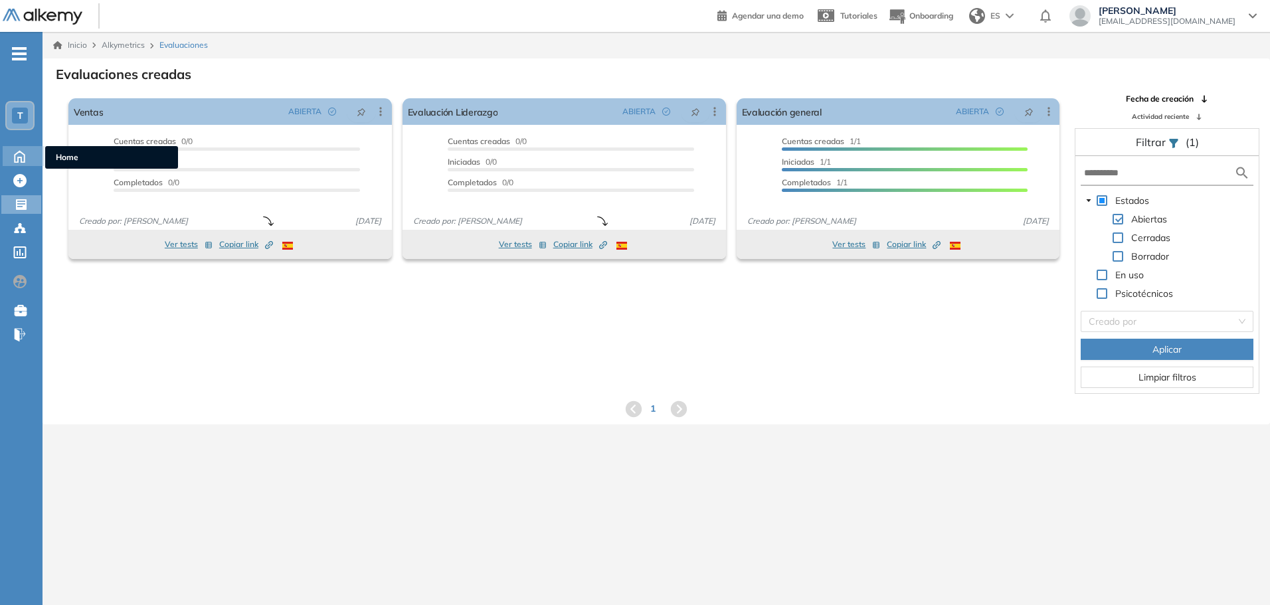
click at [19, 153] on icon at bounding box center [19, 155] width 23 height 16
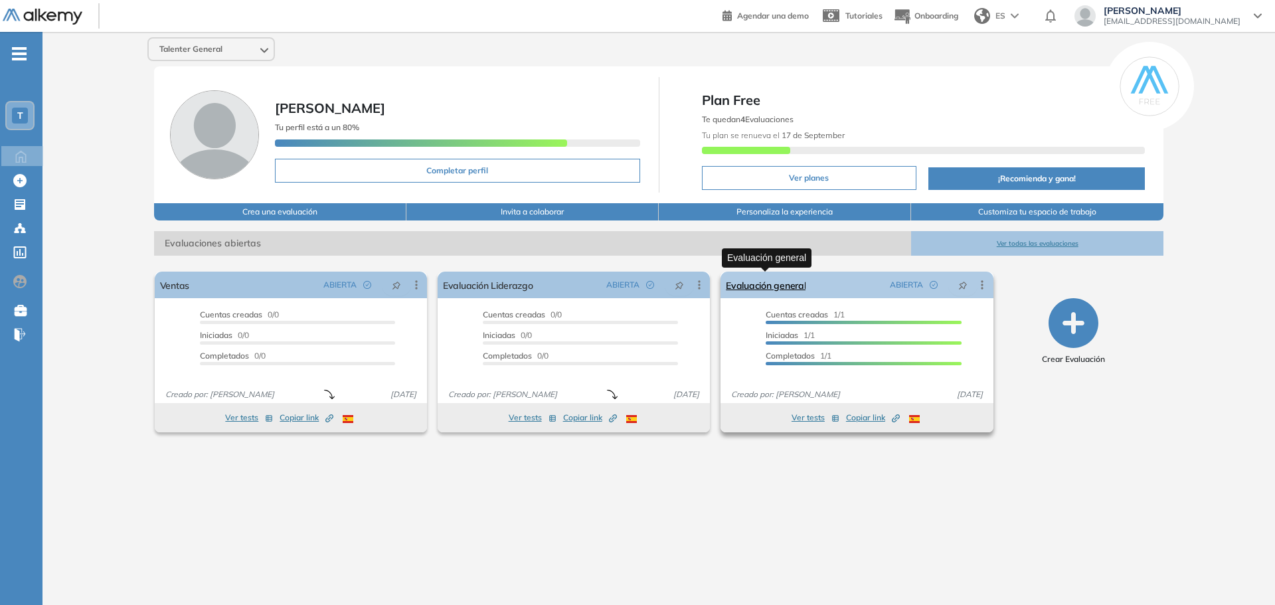
click at [796, 283] on link "Evaluación general" at bounding box center [766, 285] width 80 height 27
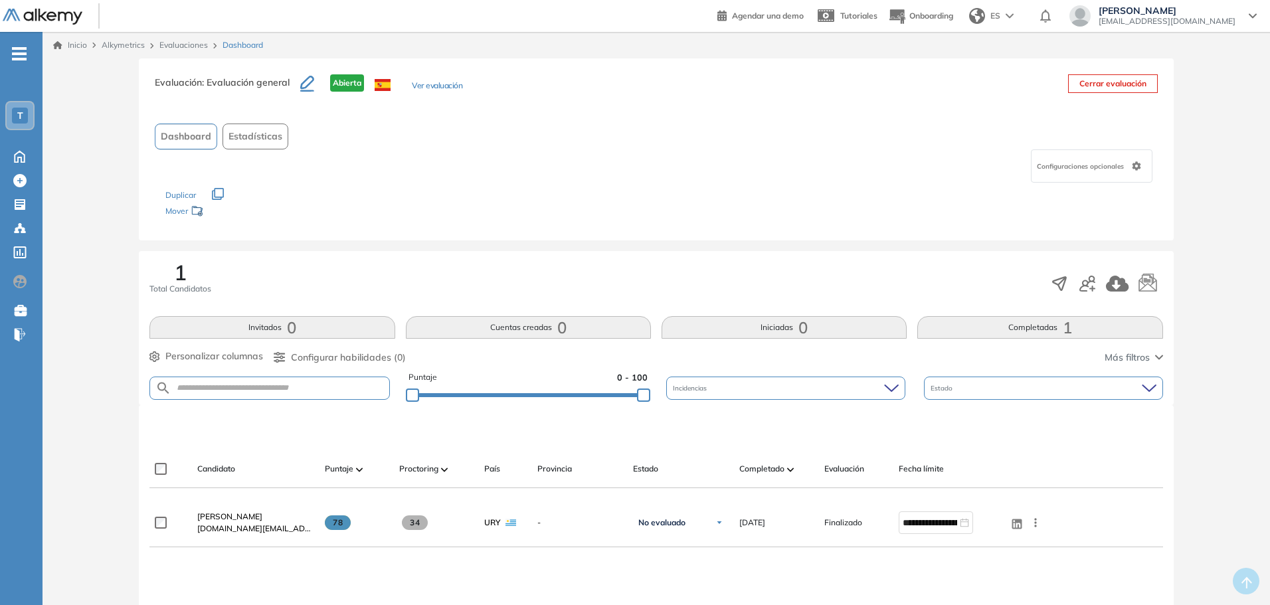
click at [312, 85] on icon "button" at bounding box center [307, 84] width 14 height 16
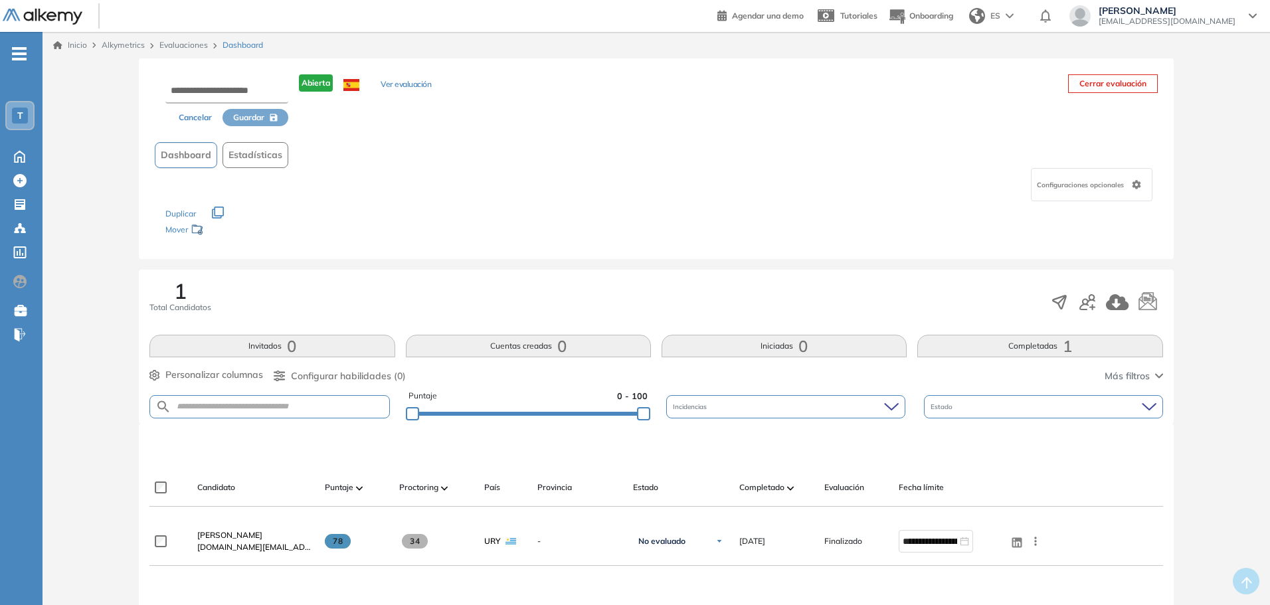
click at [394, 145] on div "Dashboard Estadísticas" at bounding box center [656, 155] width 1002 height 26
click at [1108, 179] on div "Configuraciones opcionales" at bounding box center [1091, 184] width 122 height 33
click at [110, 180] on div "Cancelar Guardar Abierta Ver evaluación Cerrar evaluación Dashboard Estadística…" at bounding box center [656, 442] width 1216 height 768
click at [17, 155] on icon at bounding box center [19, 155] width 23 height 16
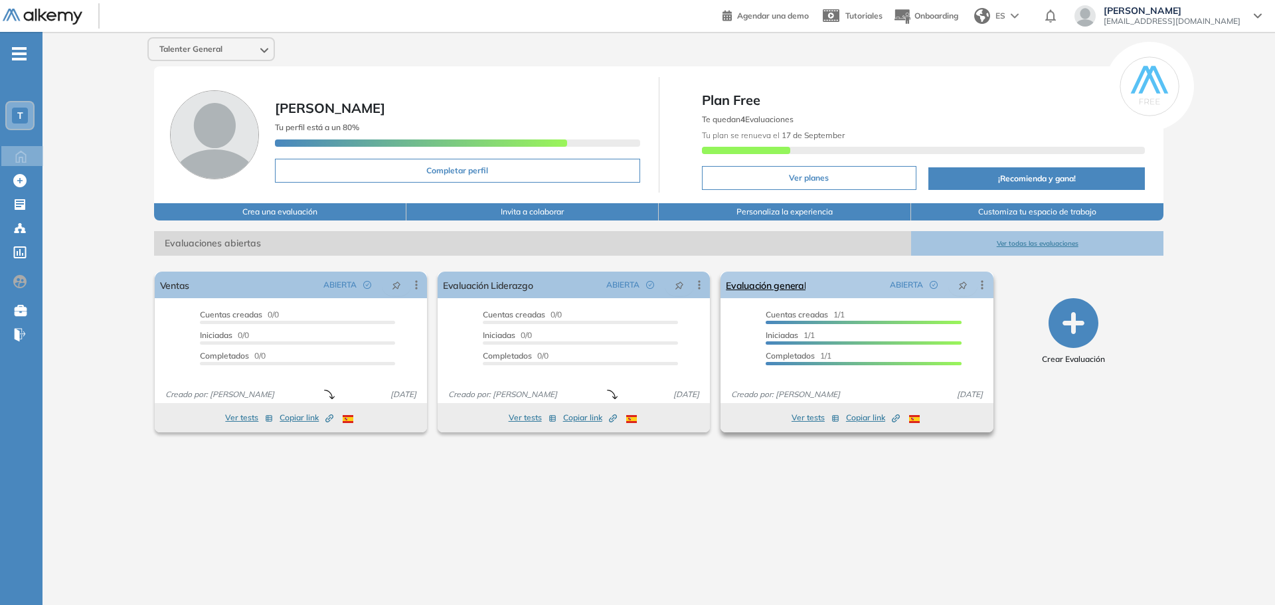
click at [983, 283] on icon at bounding box center [981, 284] width 13 height 13
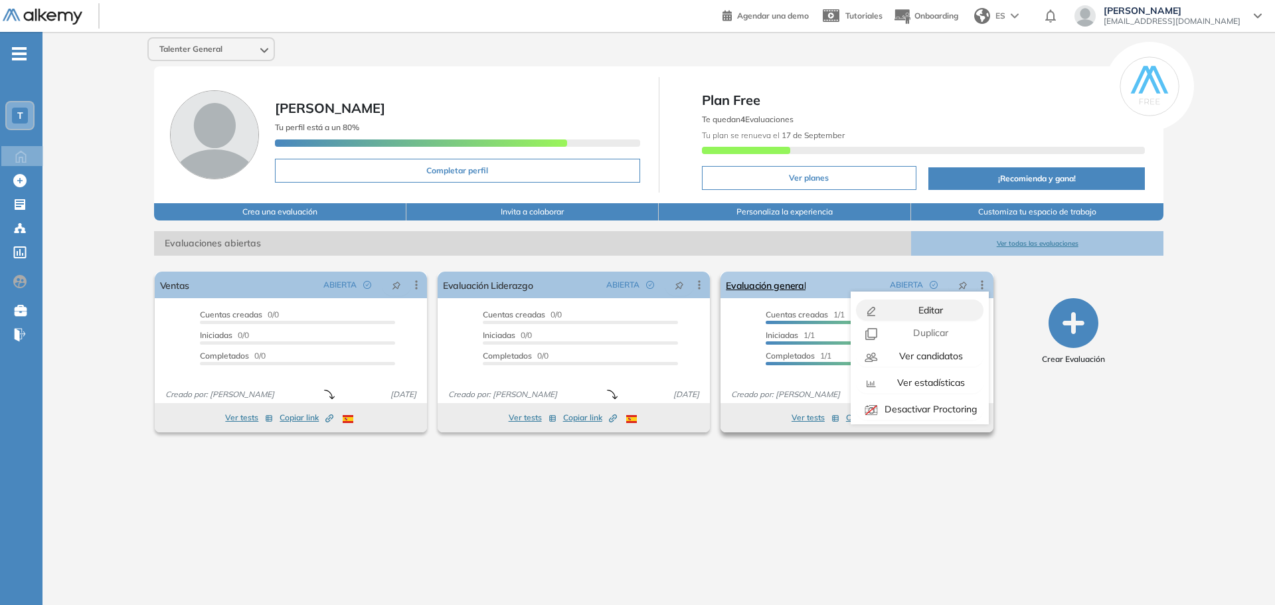
click at [930, 309] on span "Editar" at bounding box center [929, 310] width 27 height 12
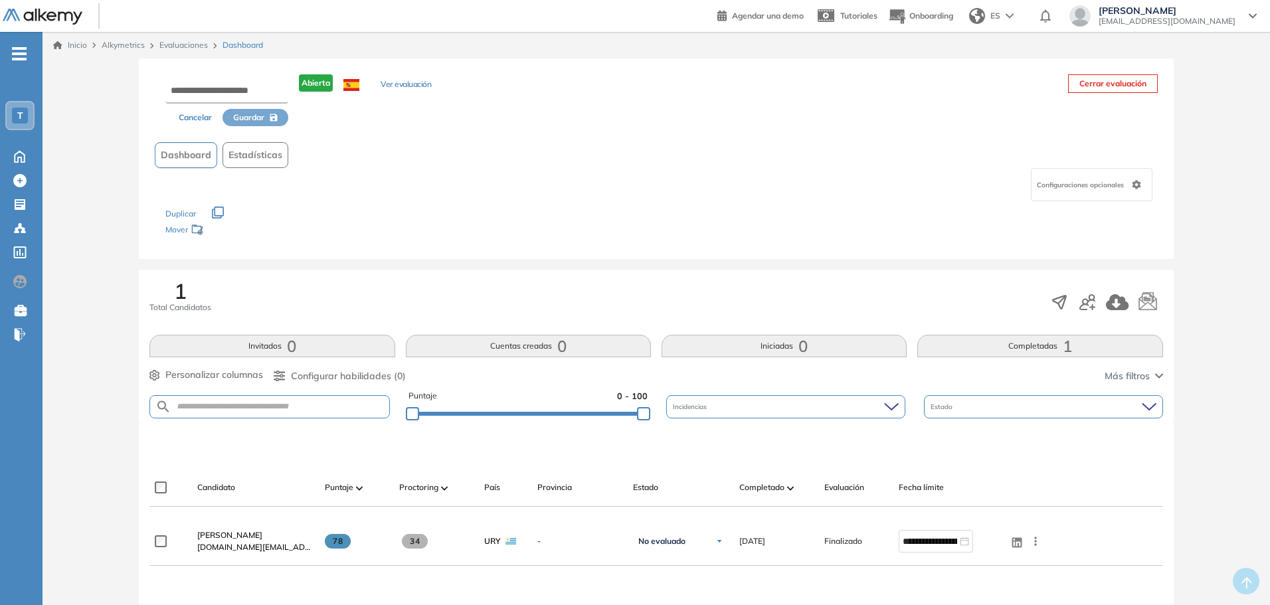
click at [173, 45] on link "Evaluaciones" at bounding box center [183, 45] width 48 height 10
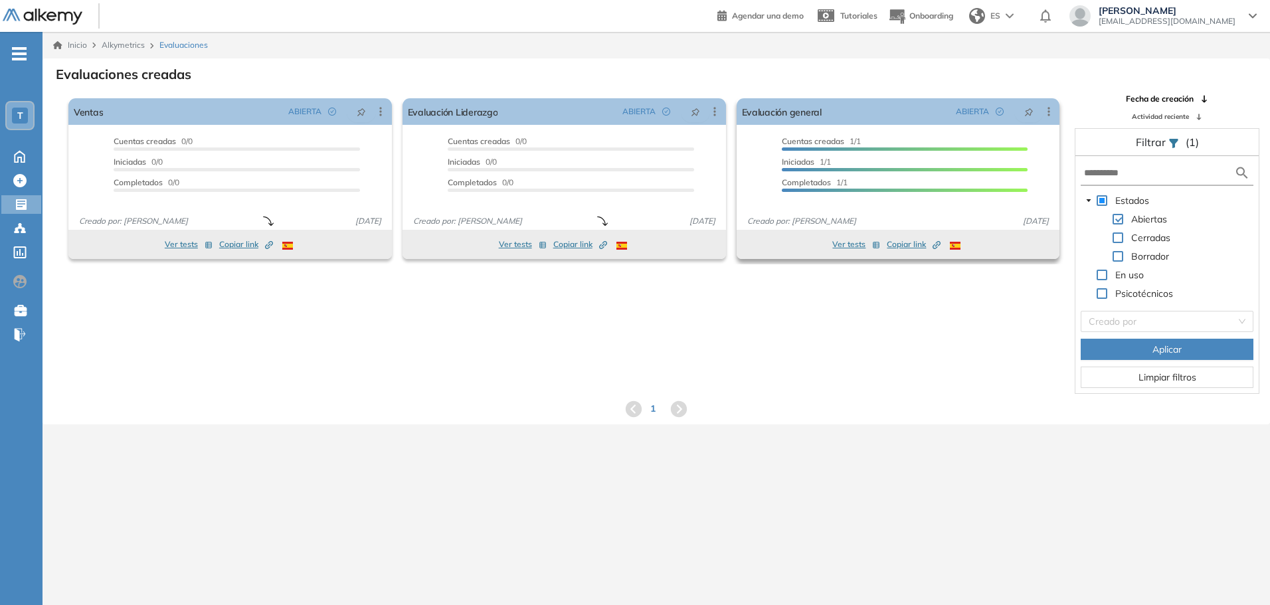
click at [854, 240] on button "Ver tests" at bounding box center [856, 244] width 48 height 16
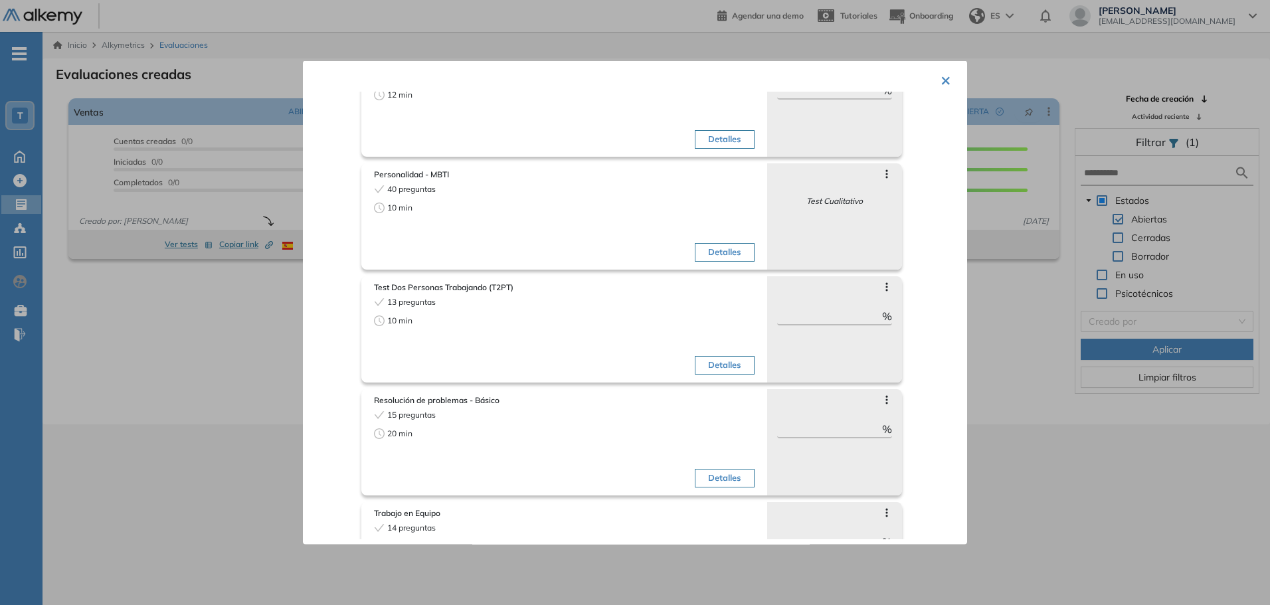
scroll to position [133, 0]
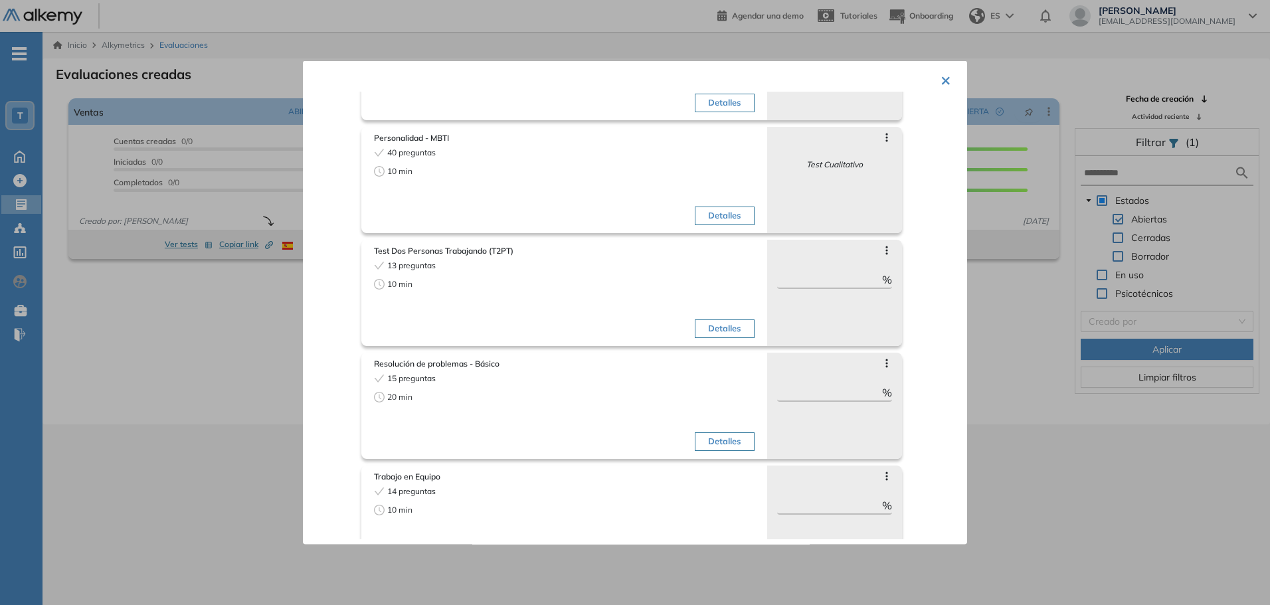
click at [885, 250] on icon at bounding box center [886, 250] width 2 height 9
click at [861, 272] on span at bounding box center [860, 267] width 11 height 11
click at [861, 274] on label at bounding box center [869, 270] width 29 height 16
click at [861, 273] on span at bounding box center [860, 267] width 11 height 11
drag, startPoint x: 867, startPoint y: 271, endPoint x: 825, endPoint y: 276, distance: 42.1
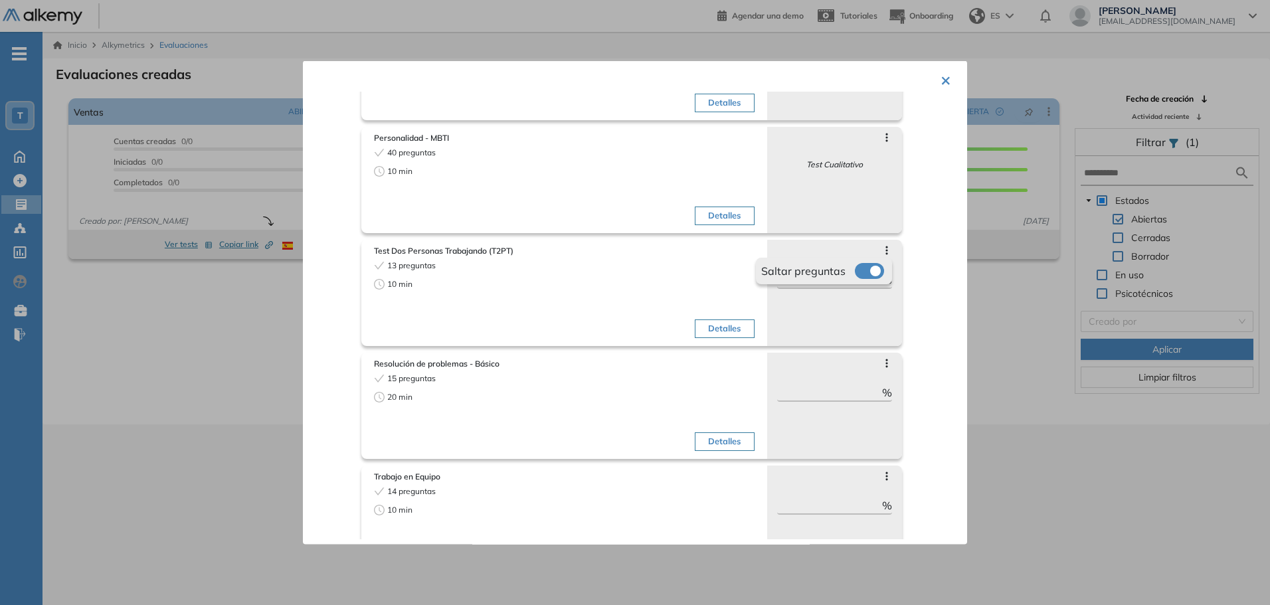
click at [825, 276] on div "Saltar preguntas" at bounding box center [823, 270] width 125 height 16
click at [975, 274] on div at bounding box center [635, 302] width 1270 height 605
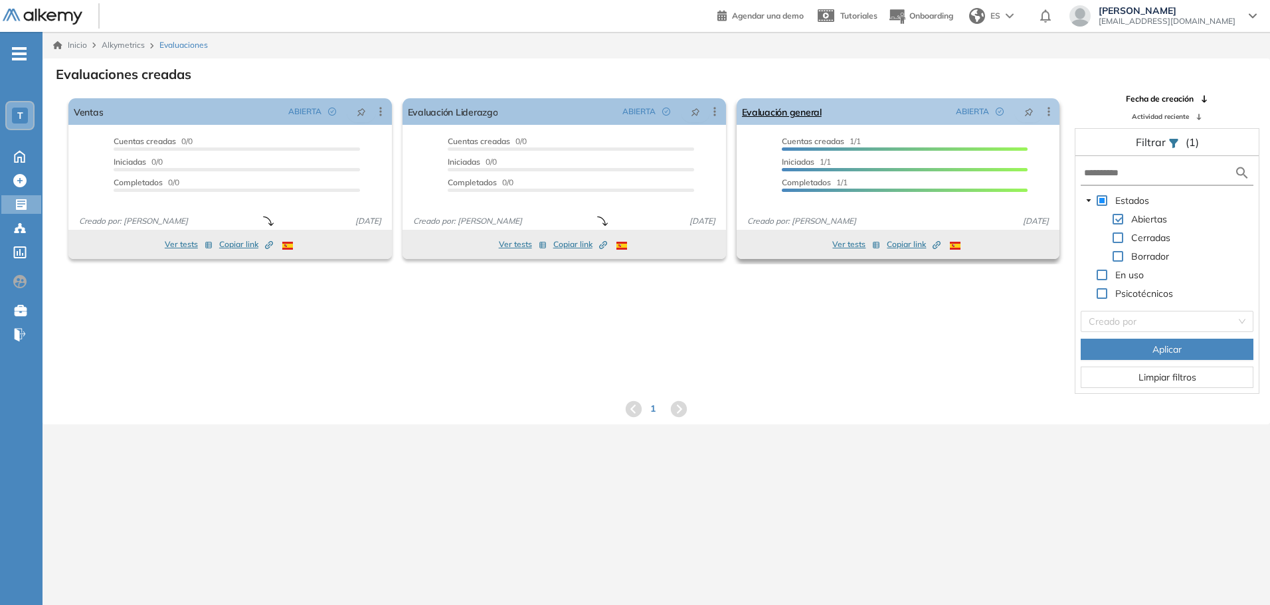
click at [1050, 115] on icon at bounding box center [1048, 111] width 13 height 13
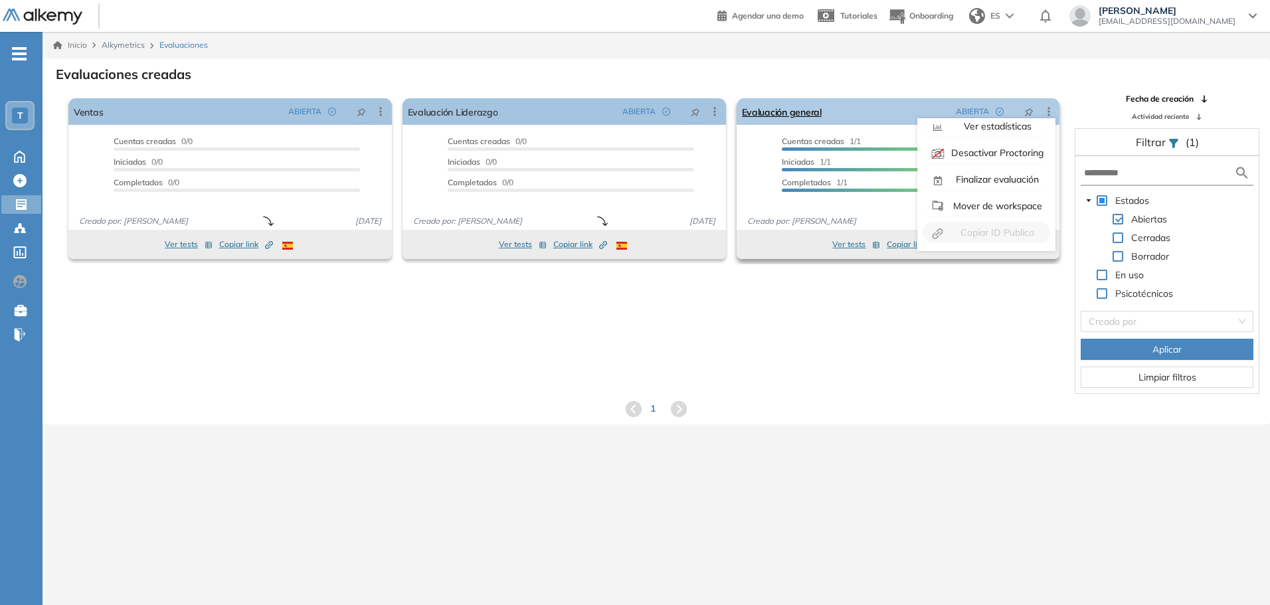
scroll to position [0, 0]
click at [990, 144] on button "Editar" at bounding box center [985, 136] width 127 height 21
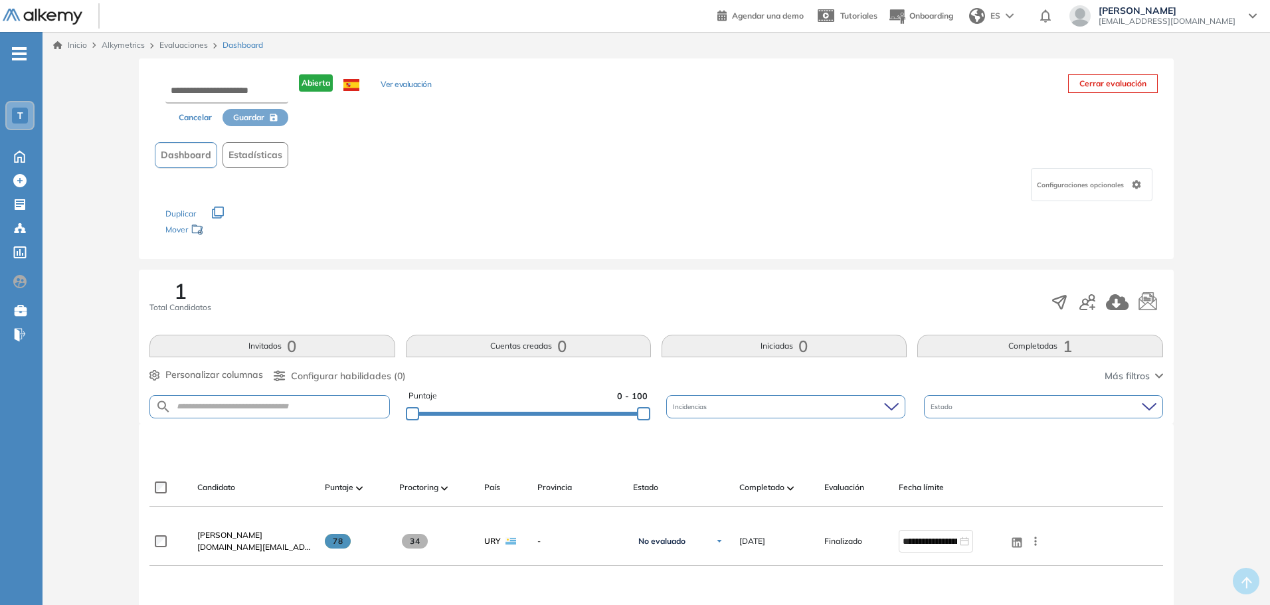
click at [409, 82] on button "Ver evaluación" at bounding box center [405, 85] width 50 height 14
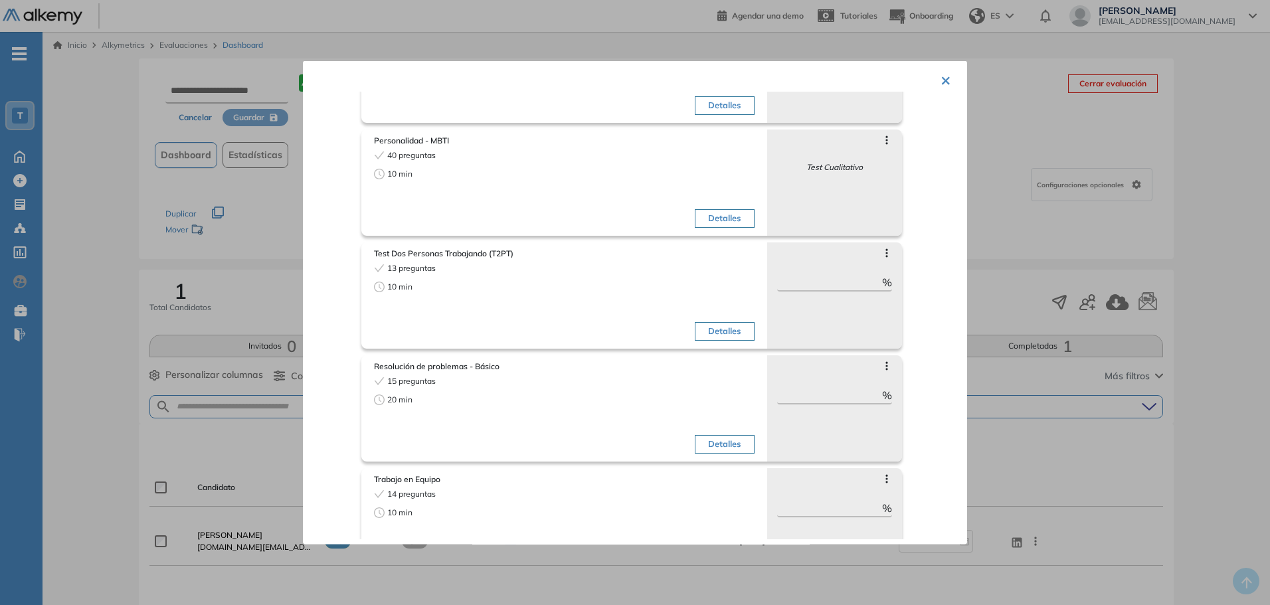
scroll to position [133, 0]
click at [881, 248] on icon at bounding box center [886, 249] width 11 height 11
click at [913, 272] on div "Test Dos Personas Trabajando (T2PT) 13 preguntas 10 min Detalles [MEDICAL_DATA]…" at bounding box center [656, 288] width 590 height 113
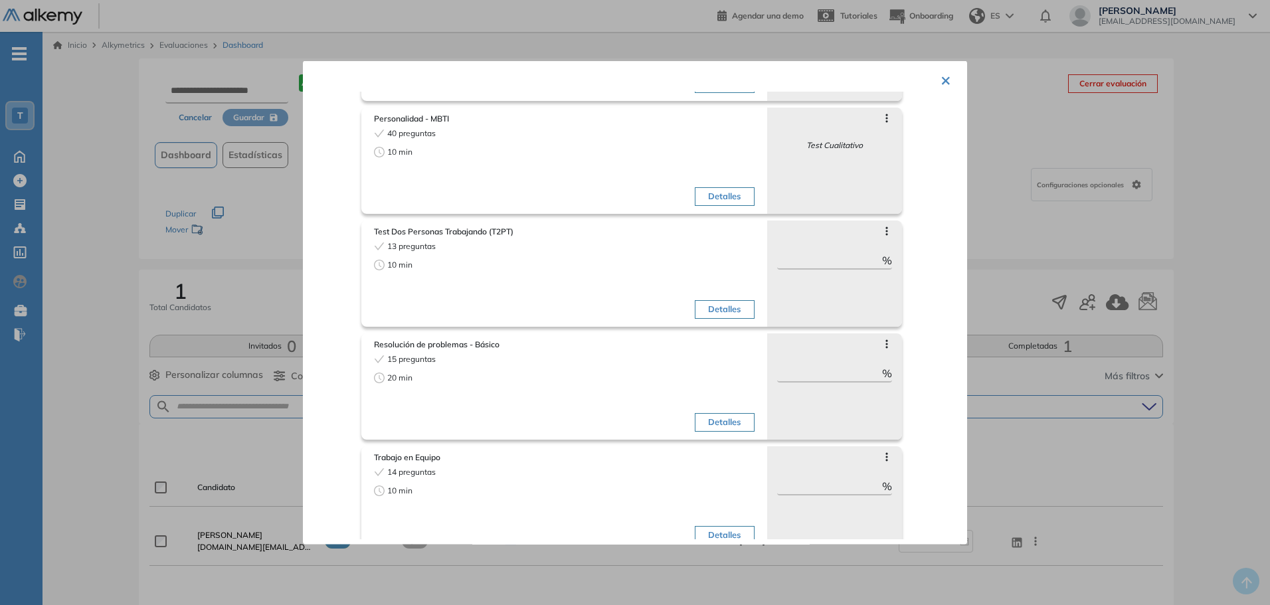
scroll to position [170, 0]
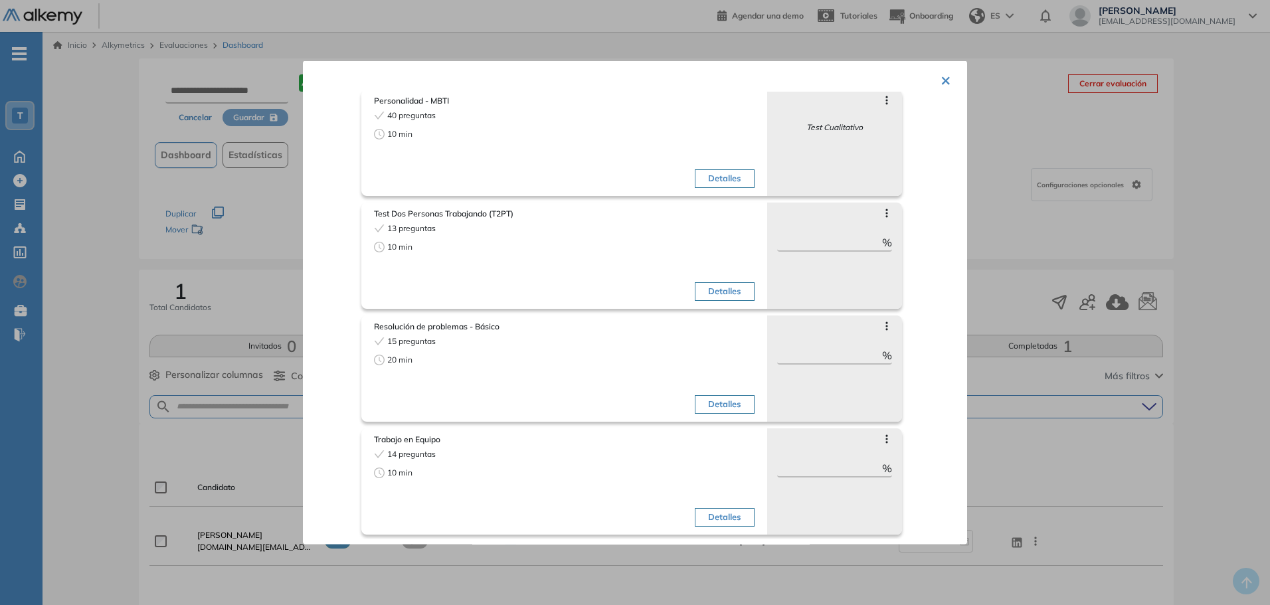
click at [695, 303] on div "Detalles" at bounding box center [660, 264] width 187 height 84
click at [708, 293] on button "Detalles" at bounding box center [724, 291] width 59 height 19
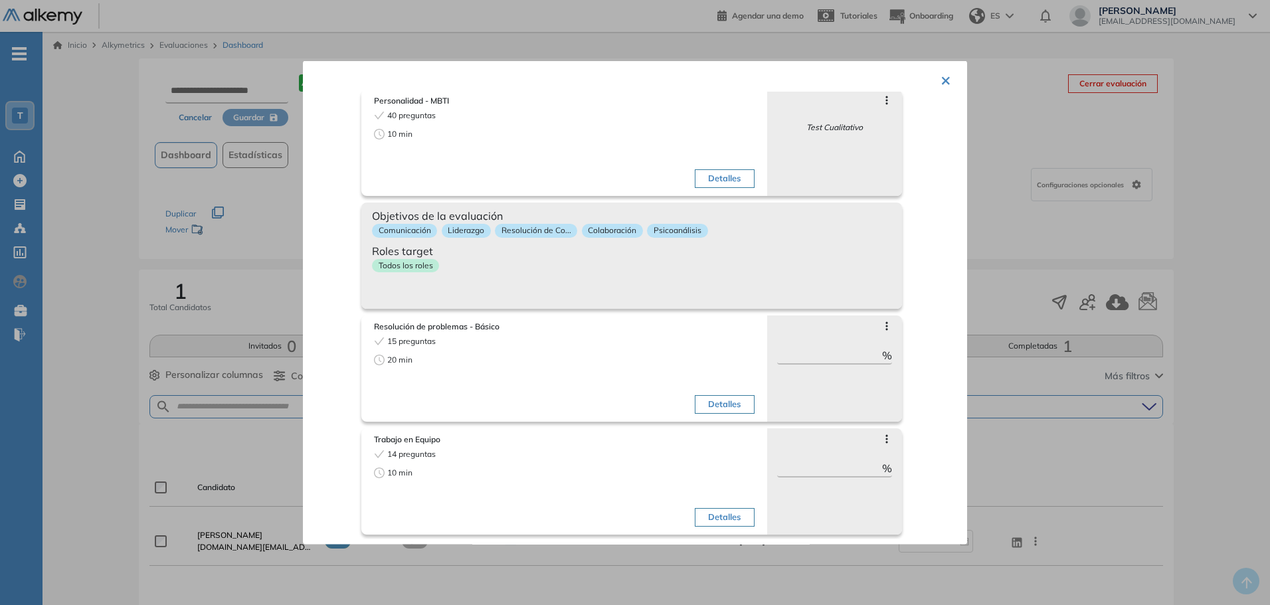
click at [940, 74] on button "×" at bounding box center [945, 79] width 11 height 26
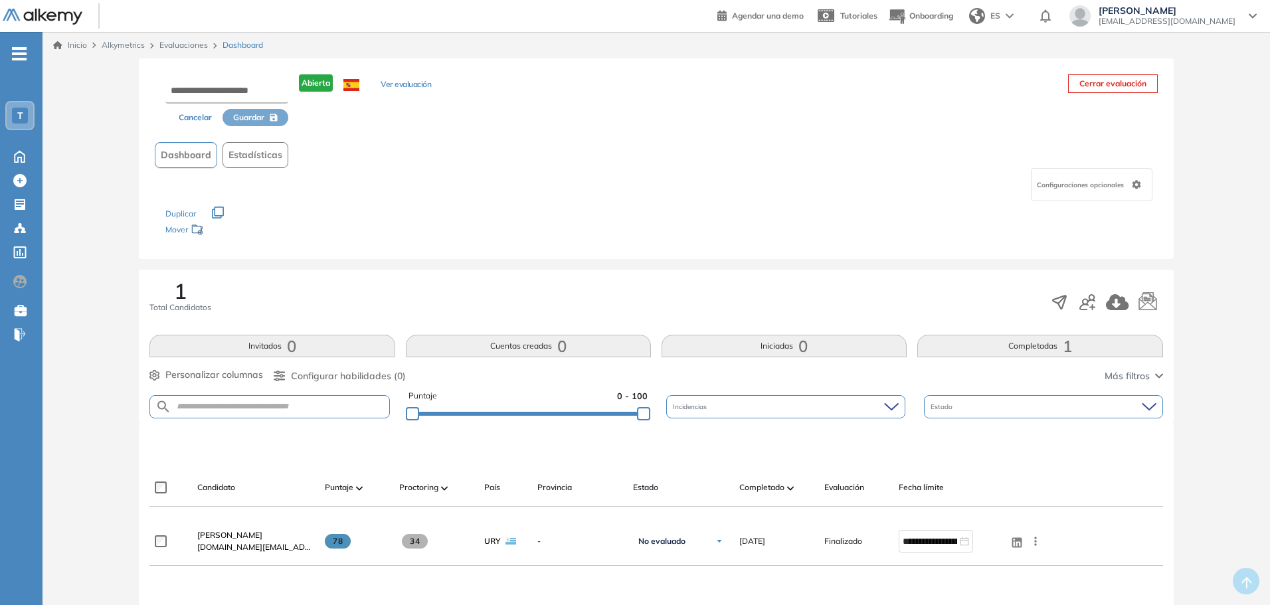
click at [191, 41] on link "Evaluaciones" at bounding box center [183, 45] width 48 height 10
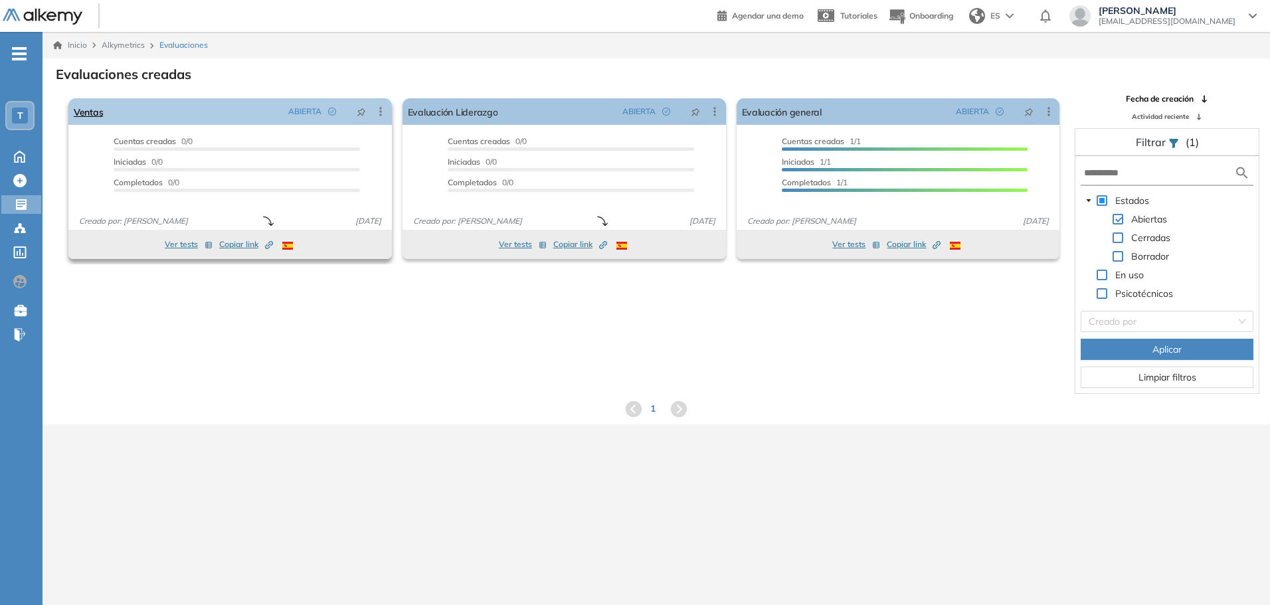
click at [172, 106] on div "Ventas ABIERTA Editar Los siguientes tests ya no están disponibles o tienen una…" at bounding box center [229, 111] width 323 height 27
click at [191, 240] on button "Ver tests" at bounding box center [189, 244] width 48 height 16
